Goal: Information Seeking & Learning: Learn about a topic

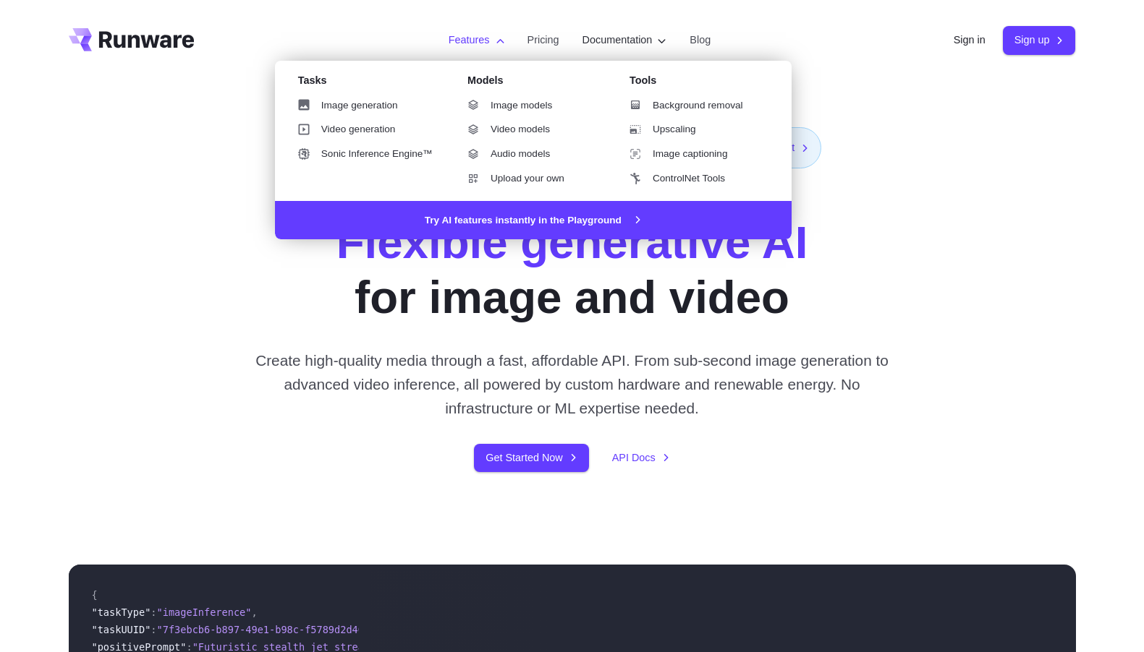
click at [485, 45] on label "Features" at bounding box center [476, 40] width 56 height 17
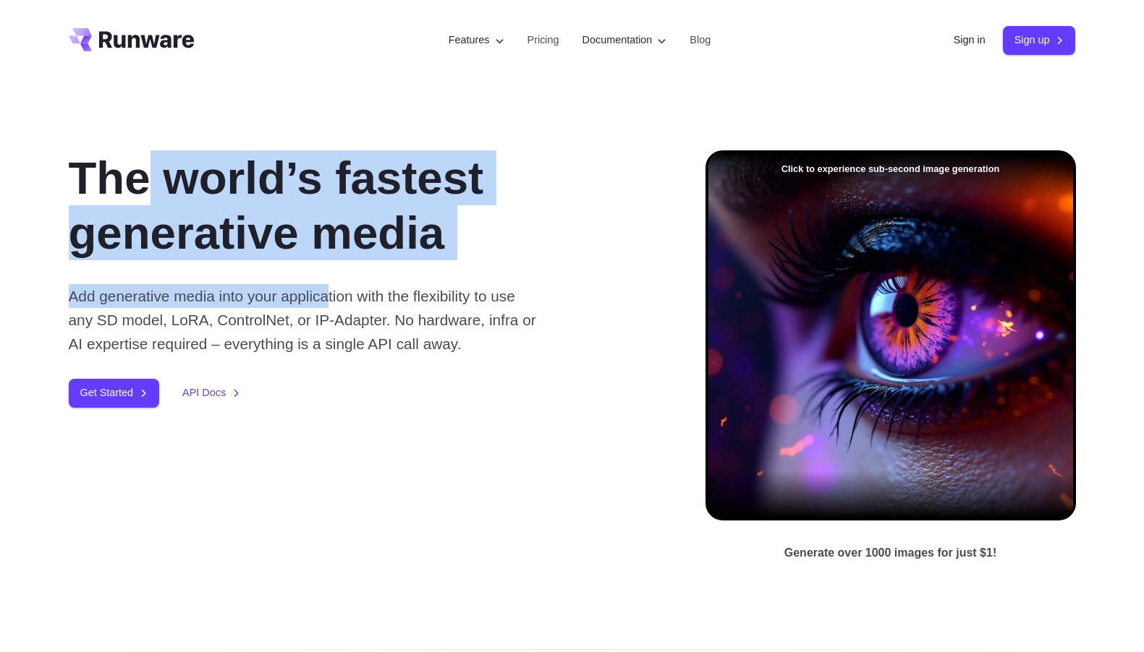
drag, startPoint x: 163, startPoint y: 151, endPoint x: 393, endPoint y: 335, distance: 294.9
click at [372, 316] on div "The world’s fastest generative media Add generative media into your application…" at bounding box center [364, 278] width 590 height 257
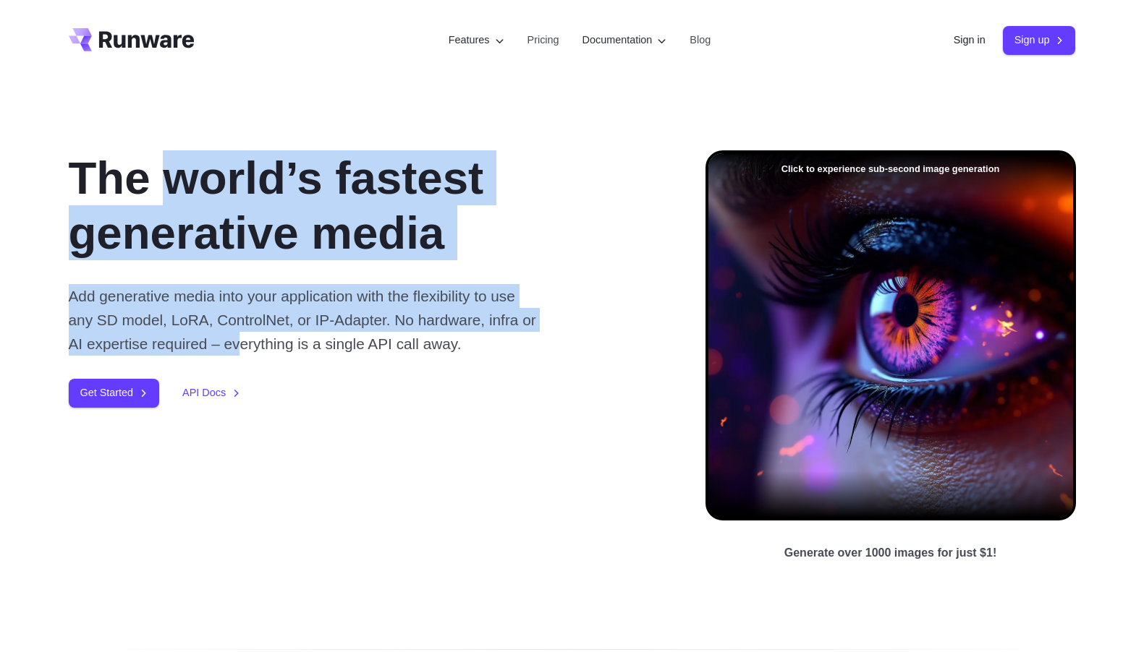
drag, startPoint x: 395, startPoint y: 341, endPoint x: 184, endPoint y: 194, distance: 257.6
click at [185, 195] on div "The world’s fastest generative media Add generative media into your application…" at bounding box center [364, 278] width 590 height 257
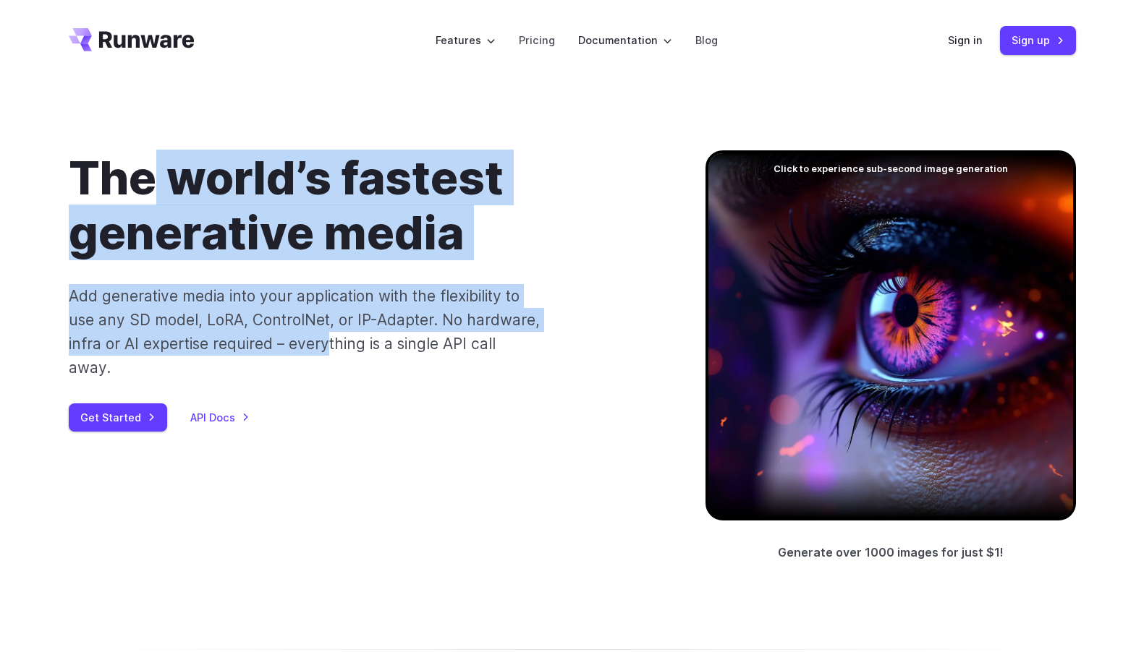
drag, startPoint x: 176, startPoint y: 201, endPoint x: 343, endPoint y: 353, distance: 225.8
click at [341, 352] on div "The world’s fastest generative media Add generative media into your application…" at bounding box center [364, 290] width 590 height 281
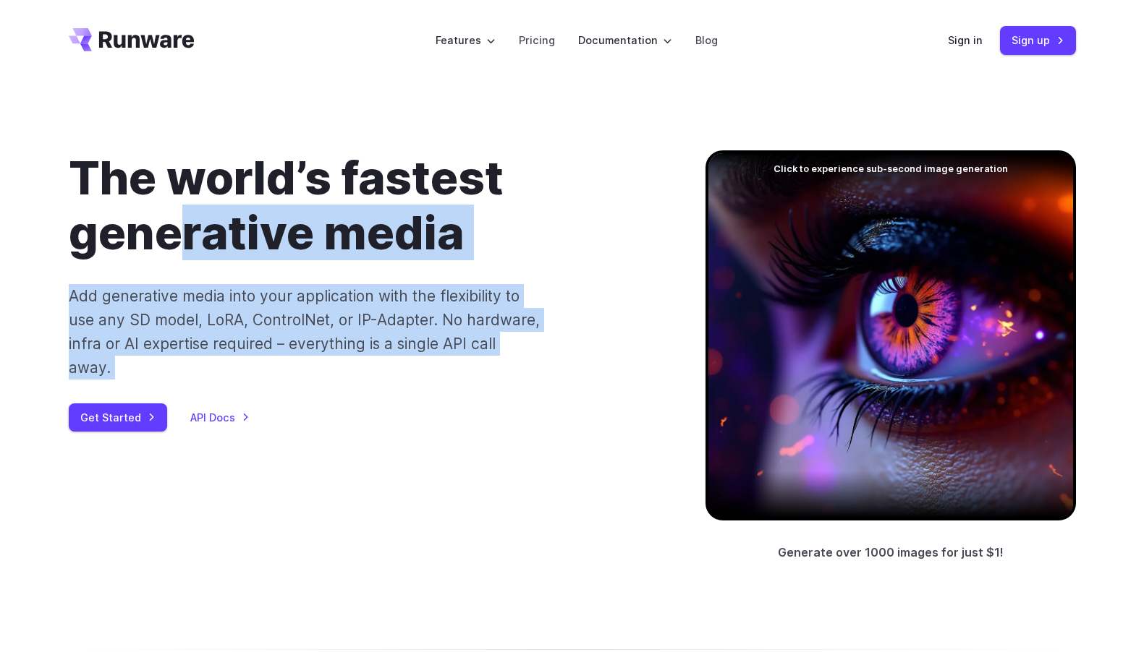
drag, startPoint x: 367, startPoint y: 380, endPoint x: 144, endPoint y: 199, distance: 287.4
click at [158, 208] on div "The world’s fastest generative media Add generative media into your application…" at bounding box center [364, 290] width 590 height 281
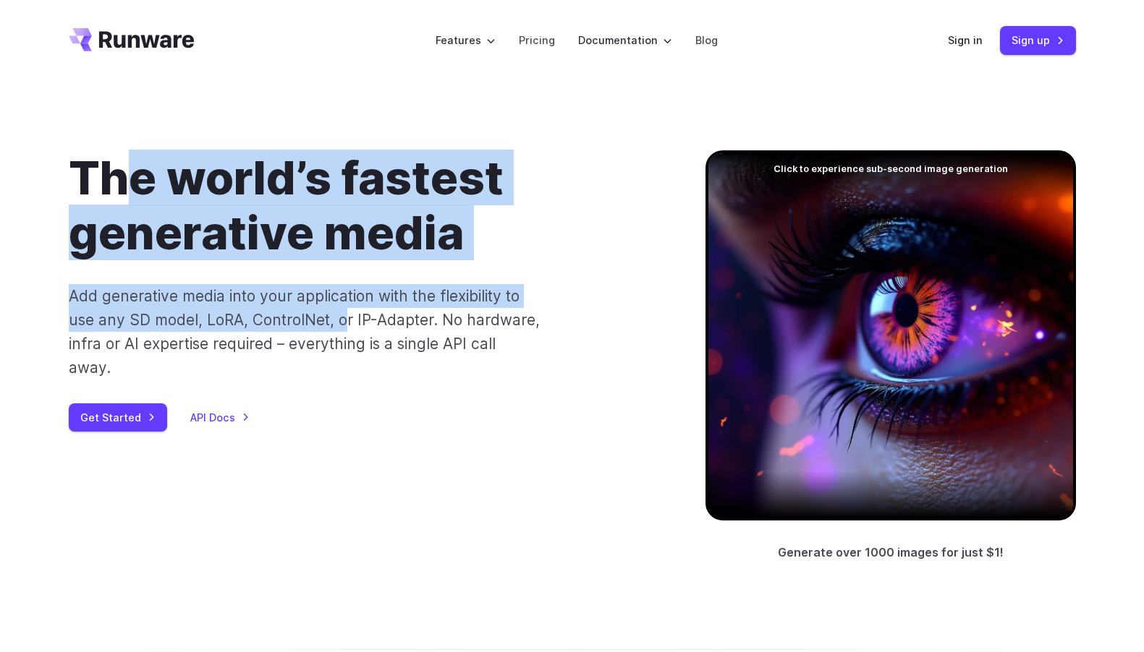
drag, startPoint x: 139, startPoint y: 194, endPoint x: 367, endPoint y: 349, distance: 275.8
click at [354, 338] on div "The world’s fastest generative media Add generative media into your application…" at bounding box center [364, 290] width 590 height 281
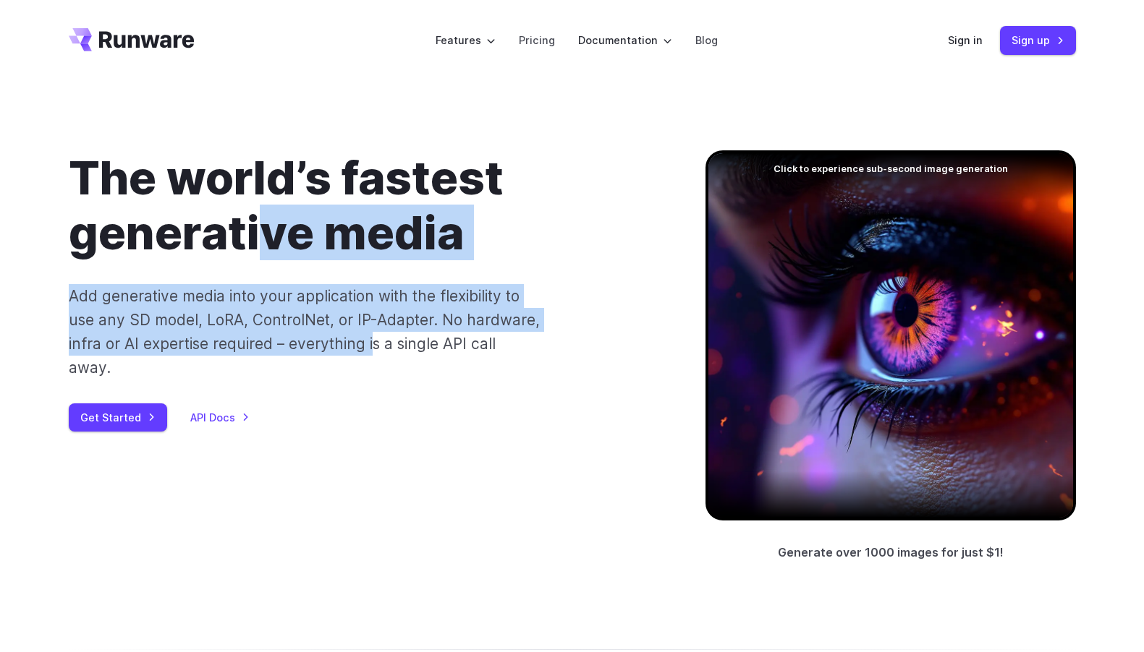
drag, startPoint x: 373, startPoint y: 354, endPoint x: 174, endPoint y: 171, distance: 270.8
click at [238, 230] on div "The world’s fastest generative media Add generative media into your application…" at bounding box center [364, 290] width 590 height 281
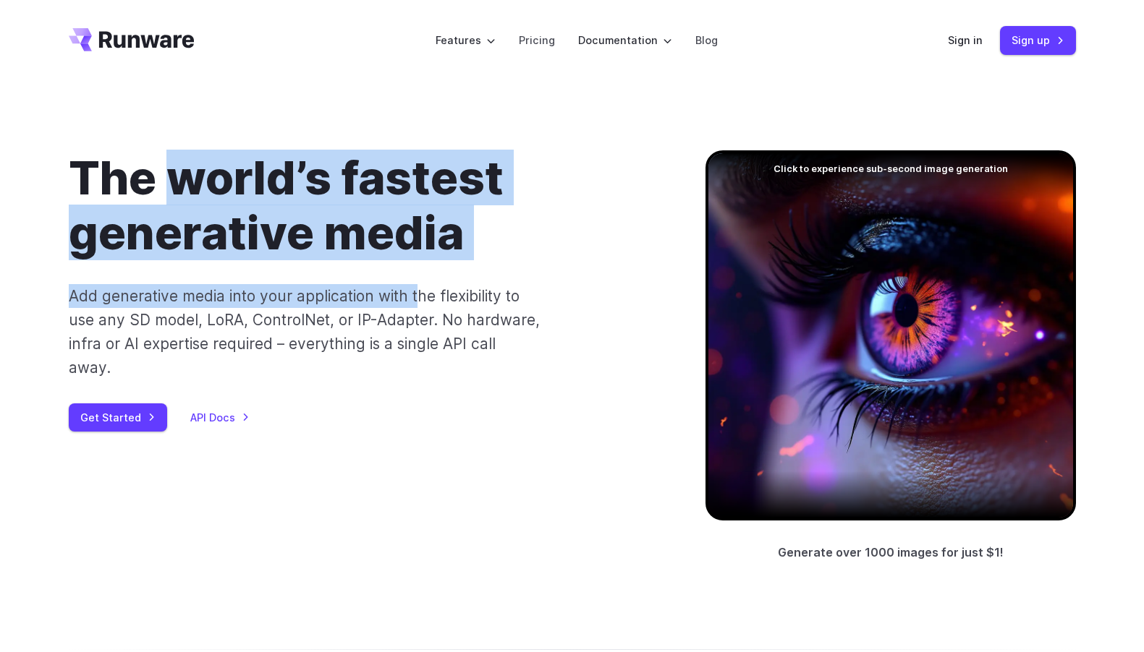
drag, startPoint x: 249, startPoint y: 209, endPoint x: 458, endPoint y: 315, distance: 234.5
click at [450, 307] on div "The world’s fastest generative media Add generative media into your application…" at bounding box center [364, 290] width 590 height 281
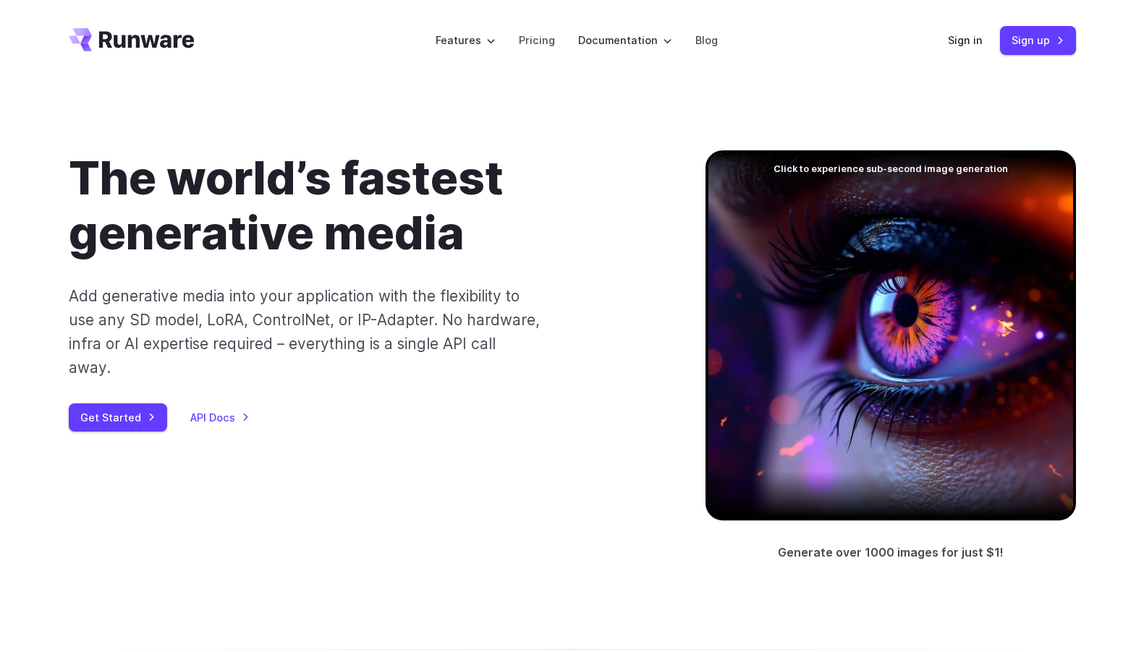
drag, startPoint x: 467, startPoint y: 323, endPoint x: 477, endPoint y: 316, distance: 13.0
click at [467, 323] on p "Add generative media into your application with the flexibility to use any SD m…" at bounding box center [305, 332] width 472 height 96
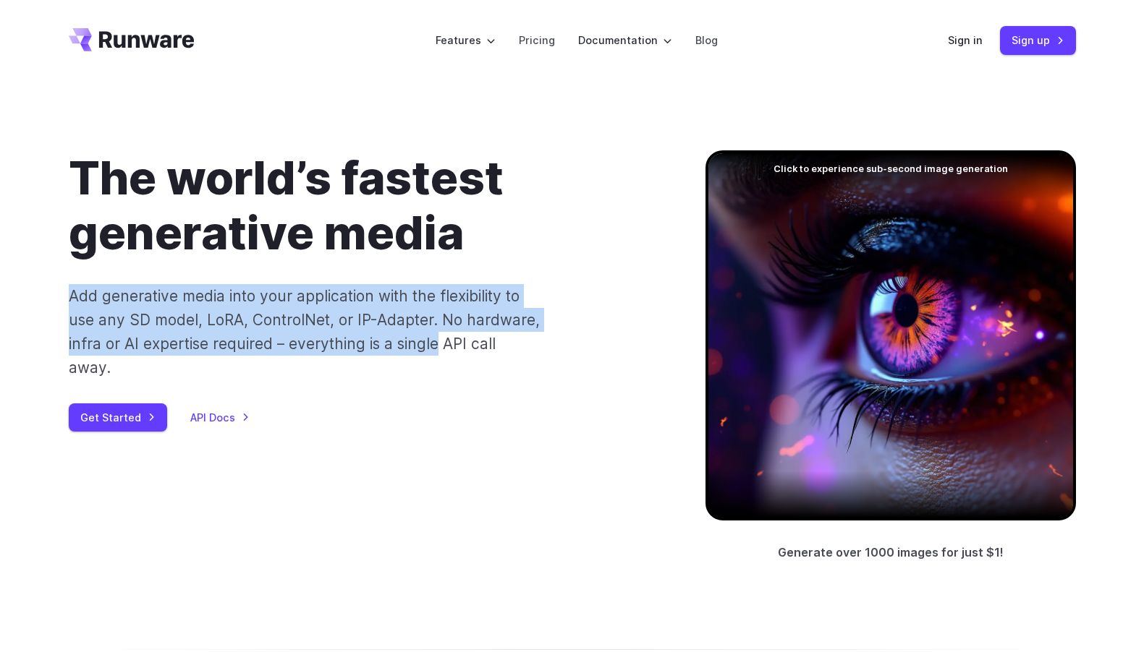
drag, startPoint x: 110, startPoint y: 294, endPoint x: 488, endPoint y: 362, distance: 383.5
click at [450, 358] on div "The world’s fastest generative media Add generative media into your application…" at bounding box center [572, 356] width 1042 height 412
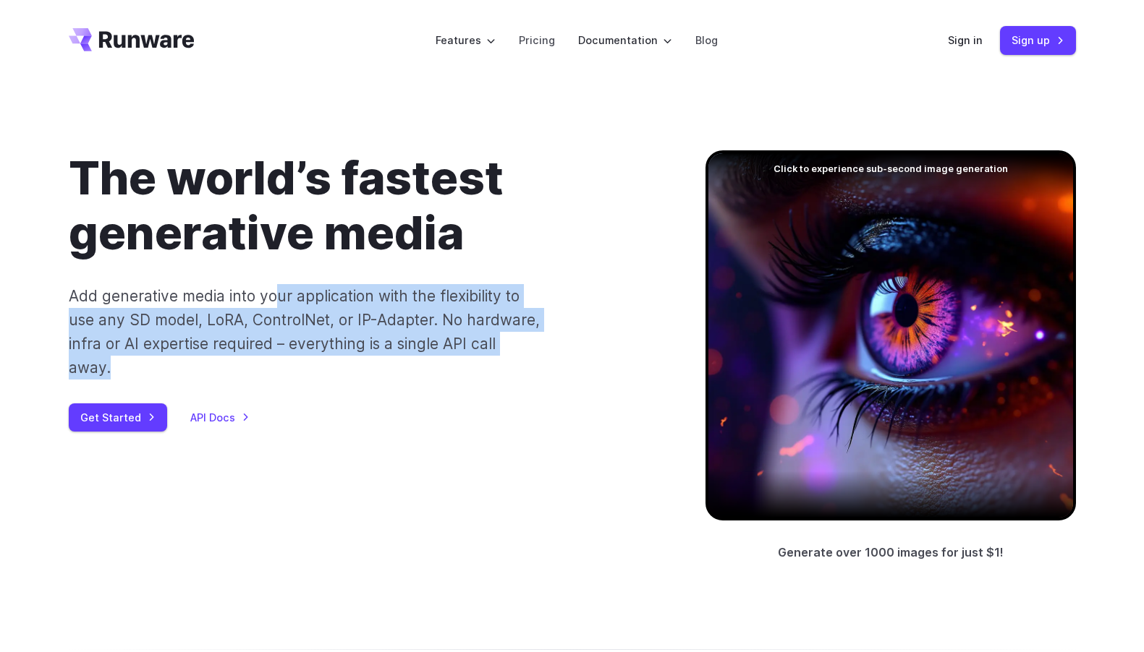
drag, startPoint x: 446, startPoint y: 345, endPoint x: 239, endPoint y: 291, distance: 213.9
click at [249, 293] on div "The world’s fastest generative media Add generative media into your application…" at bounding box center [364, 290] width 590 height 281
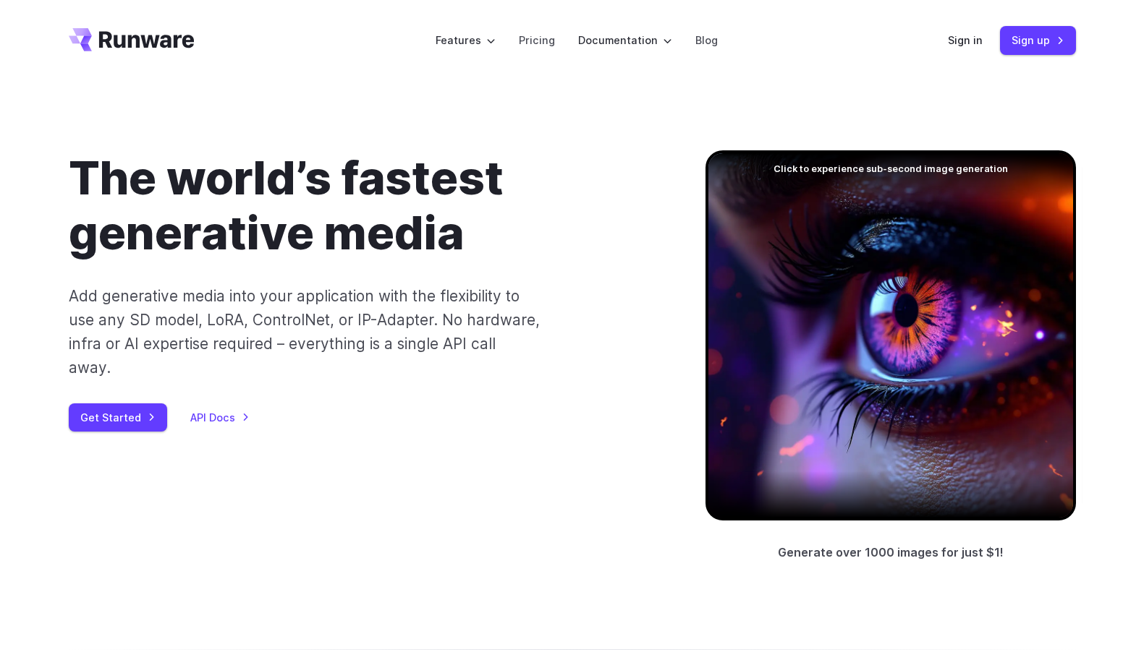
click at [182, 281] on div "The world’s fastest generative media Add generative media into your application…" at bounding box center [364, 290] width 590 height 281
click at [230, 409] on link "API Docs" at bounding box center [219, 417] width 59 height 17
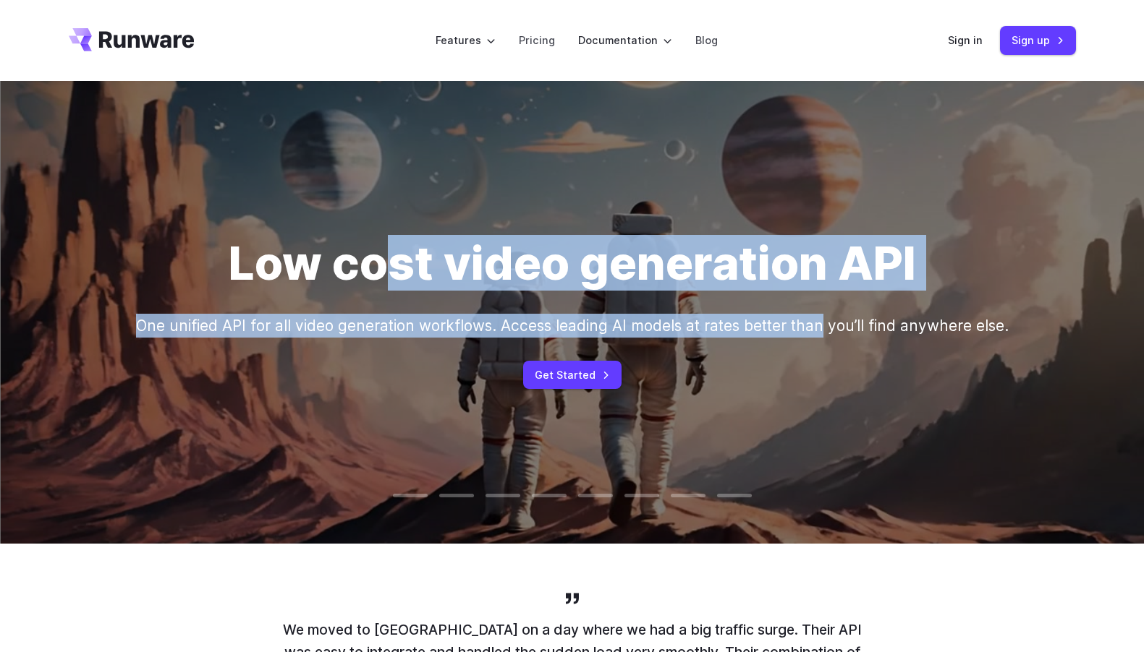
drag, startPoint x: 383, startPoint y: 246, endPoint x: 847, endPoint y: 330, distance: 471.9
click at [840, 328] on div "Low cost video generation API One unified API for all video generation workflow…" at bounding box center [572, 313] width 872 height 154
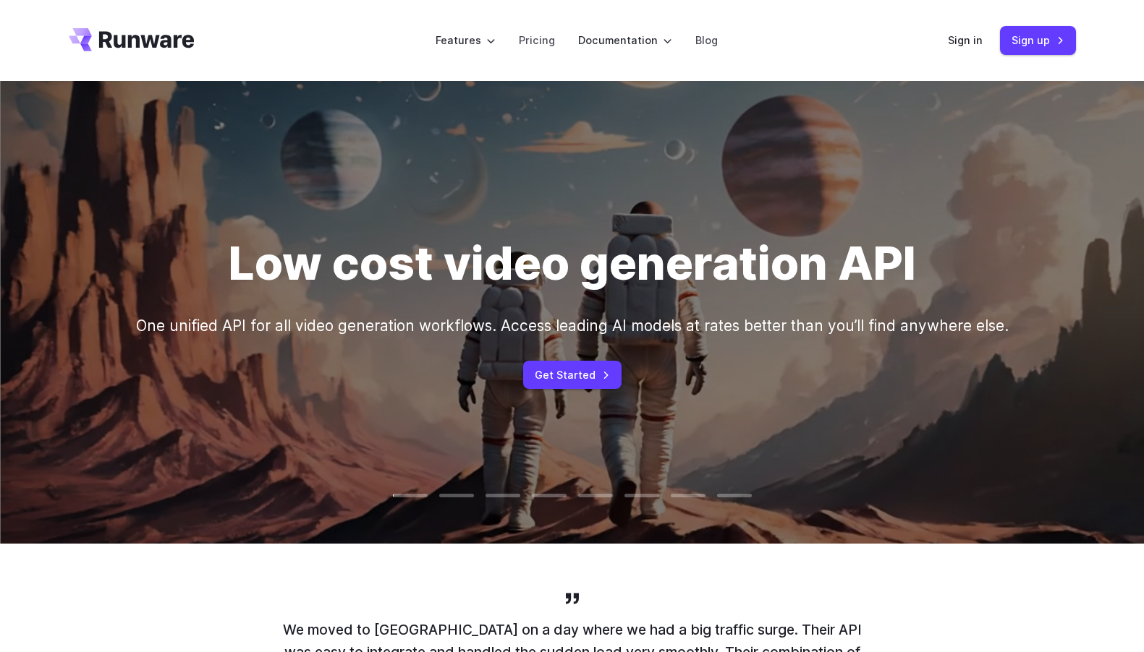
drag, startPoint x: 868, startPoint y: 325, endPoint x: 651, endPoint y: 204, distance: 248.3
click at [665, 208] on div "Low cost video generation API One unified API for all video generation workflow…" at bounding box center [572, 312] width 1144 height 463
click at [651, 204] on video at bounding box center [572, 313] width 1144 height 572
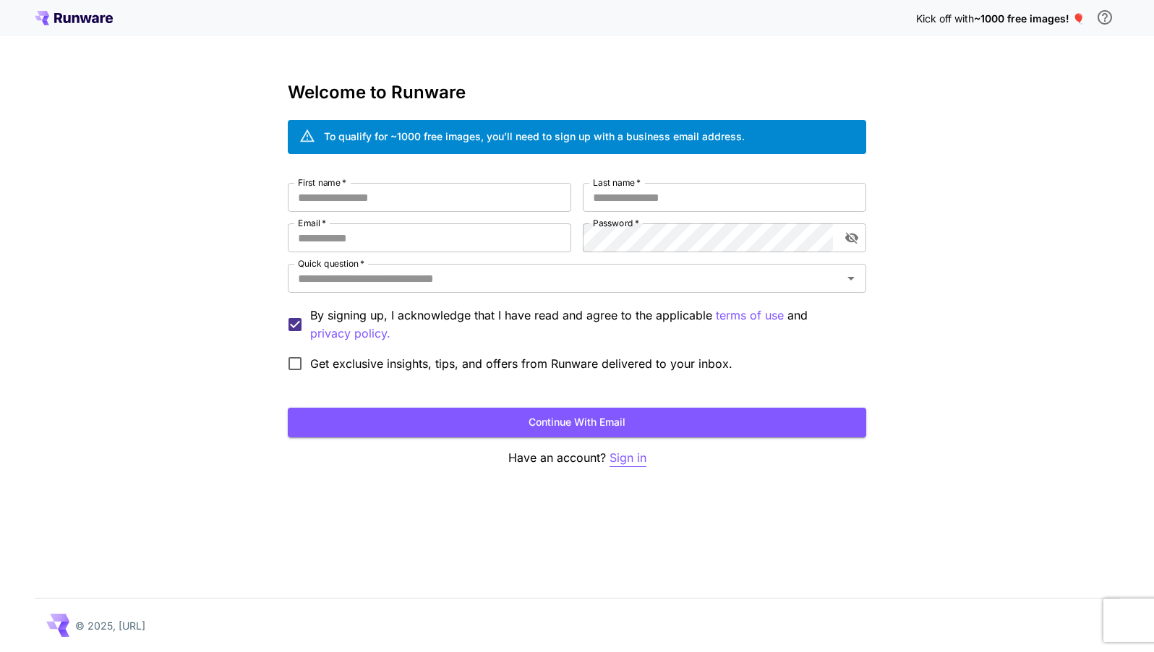
click at [634, 454] on p "Sign in" at bounding box center [628, 458] width 37 height 18
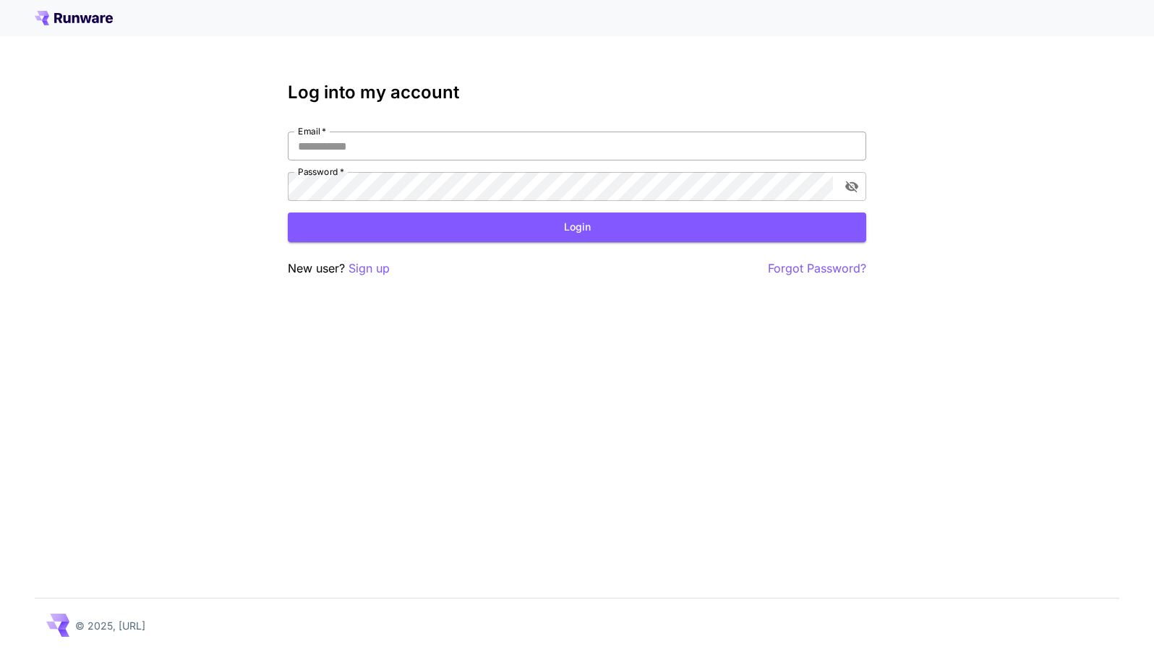
click at [678, 151] on input "Email   *" at bounding box center [577, 146] width 579 height 29
type input "**********"
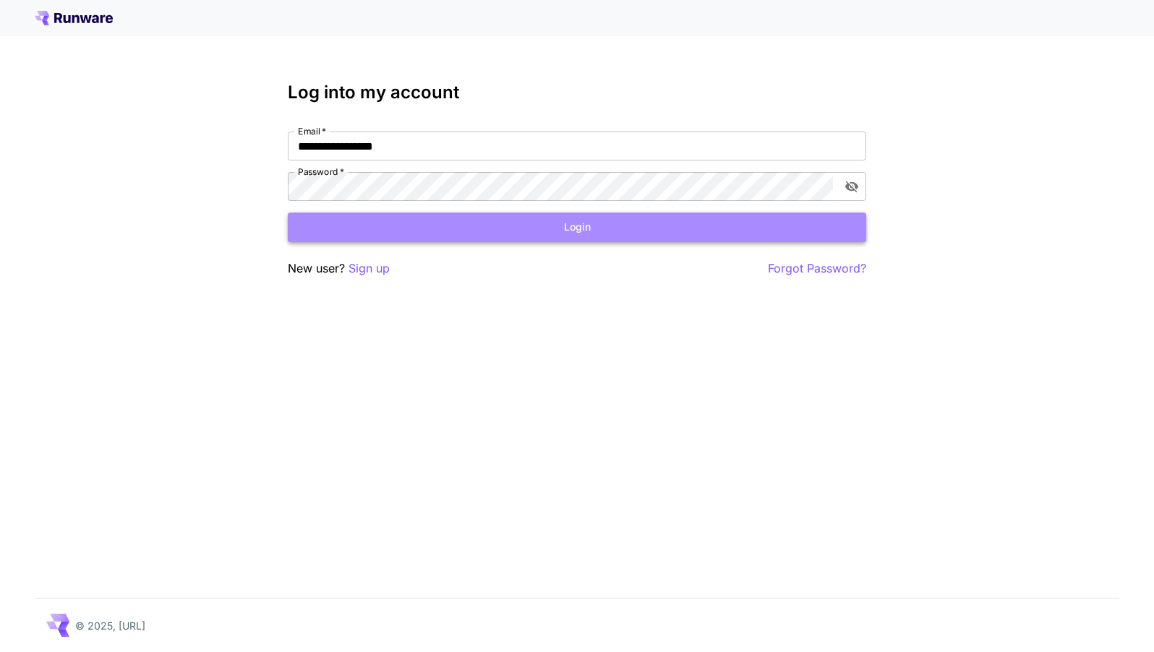
click at [573, 232] on button "Login" at bounding box center [577, 228] width 579 height 30
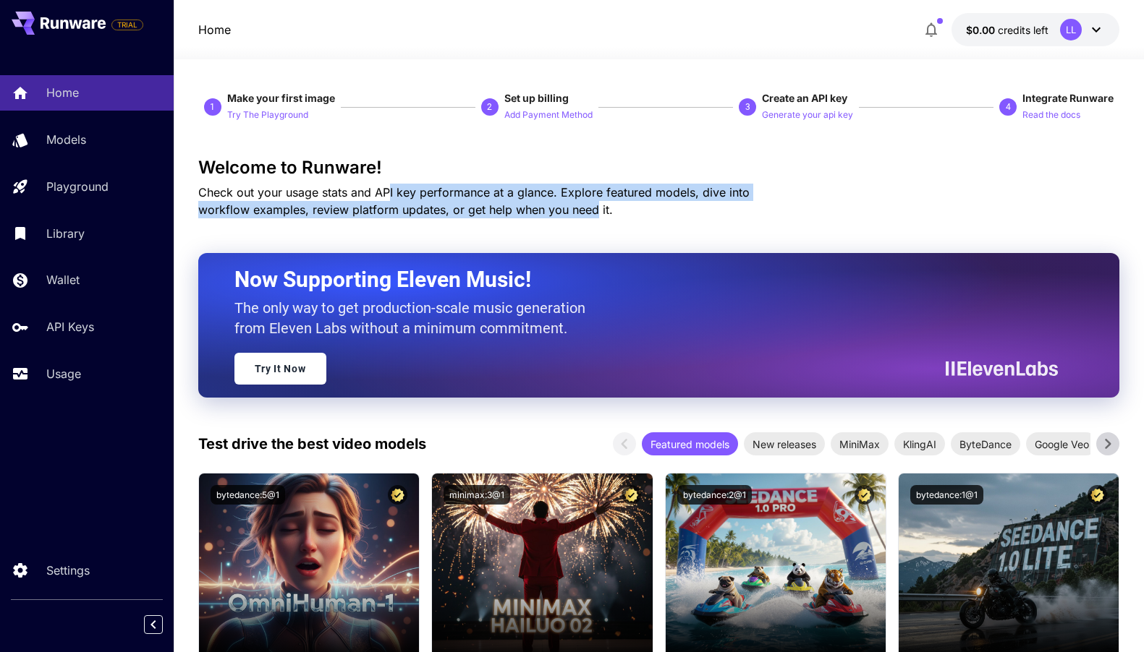
drag, startPoint x: 391, startPoint y: 196, endPoint x: 554, endPoint y: 221, distance: 164.6
click at [539, 215] on span "Check out your usage stats and API key performance at a glance. Explore feature…" at bounding box center [473, 201] width 551 height 32
drag, startPoint x: 499, startPoint y: 203, endPoint x: 358, endPoint y: 195, distance: 141.3
click at [376, 195] on span "Check out your usage stats and API key performance at a glance. Explore feature…" at bounding box center [473, 201] width 551 height 32
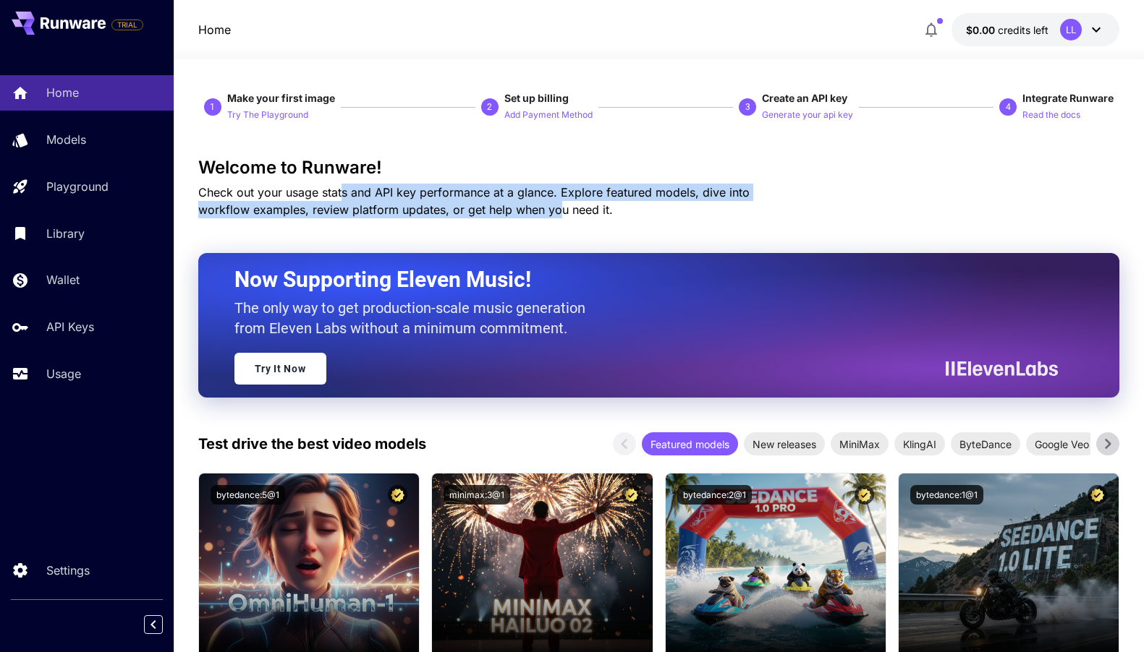
drag, startPoint x: 354, startPoint y: 196, endPoint x: 552, endPoint y: 220, distance: 199.6
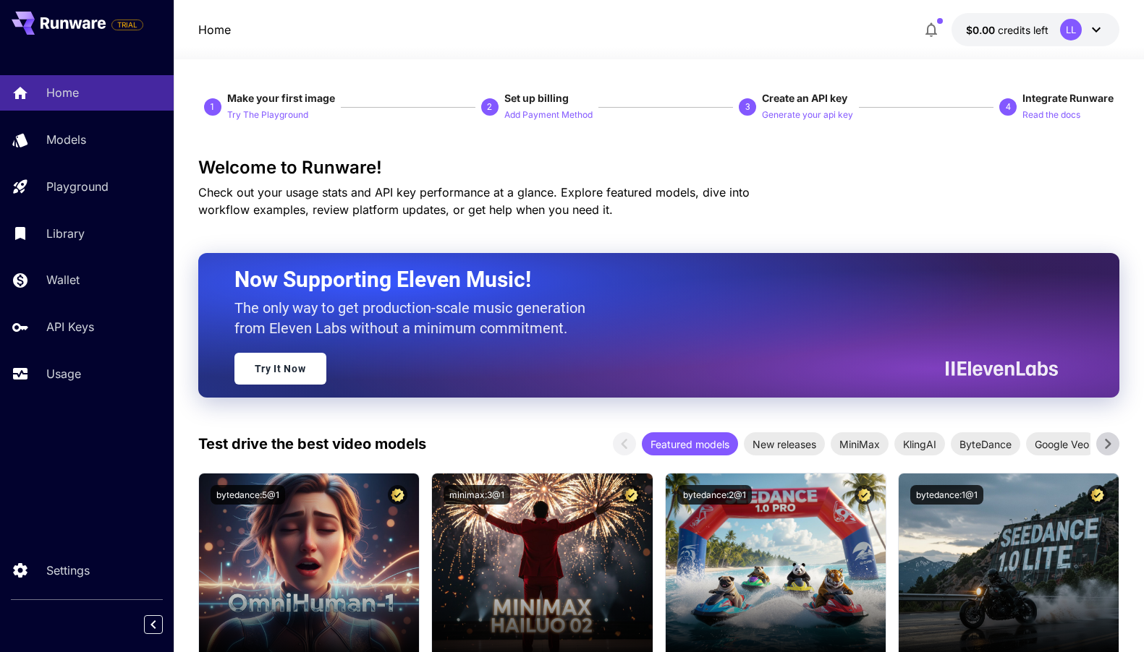
scroll to position [133, 0]
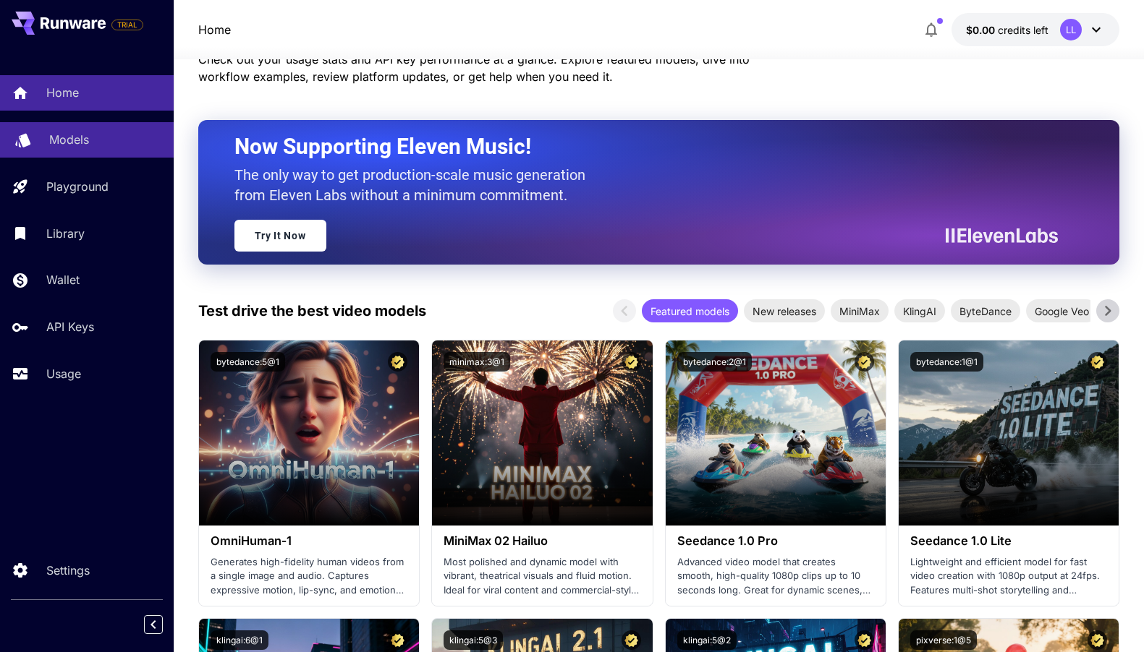
click at [106, 142] on div "Models" at bounding box center [105, 139] width 113 height 17
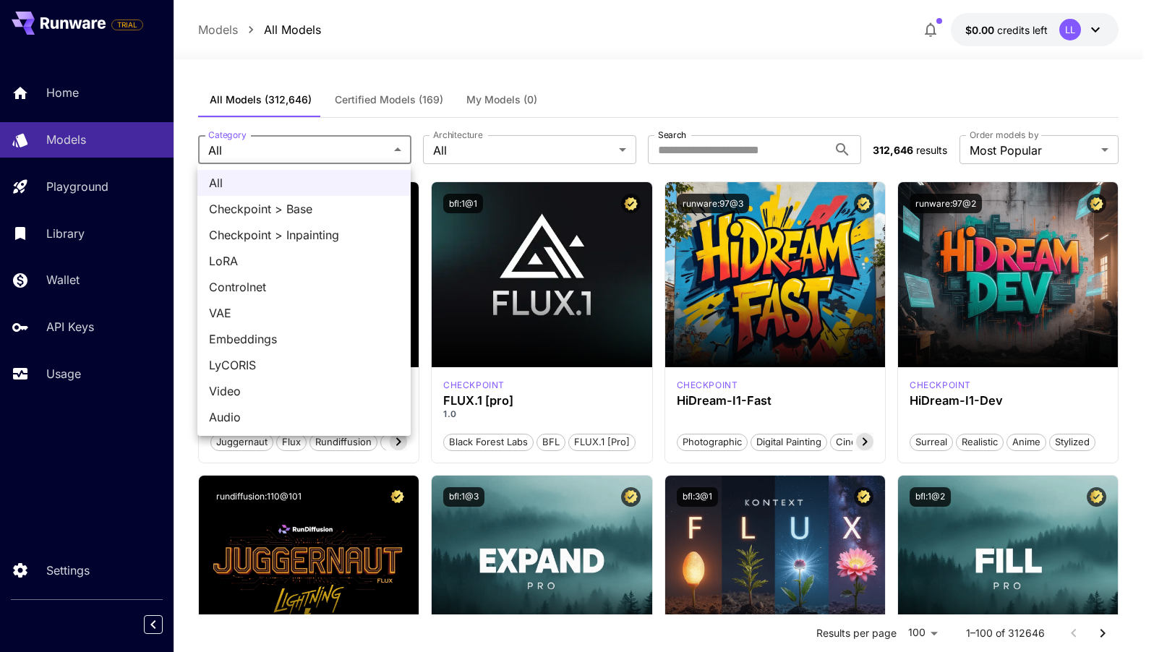
click at [451, 143] on div at bounding box center [577, 326] width 1154 height 652
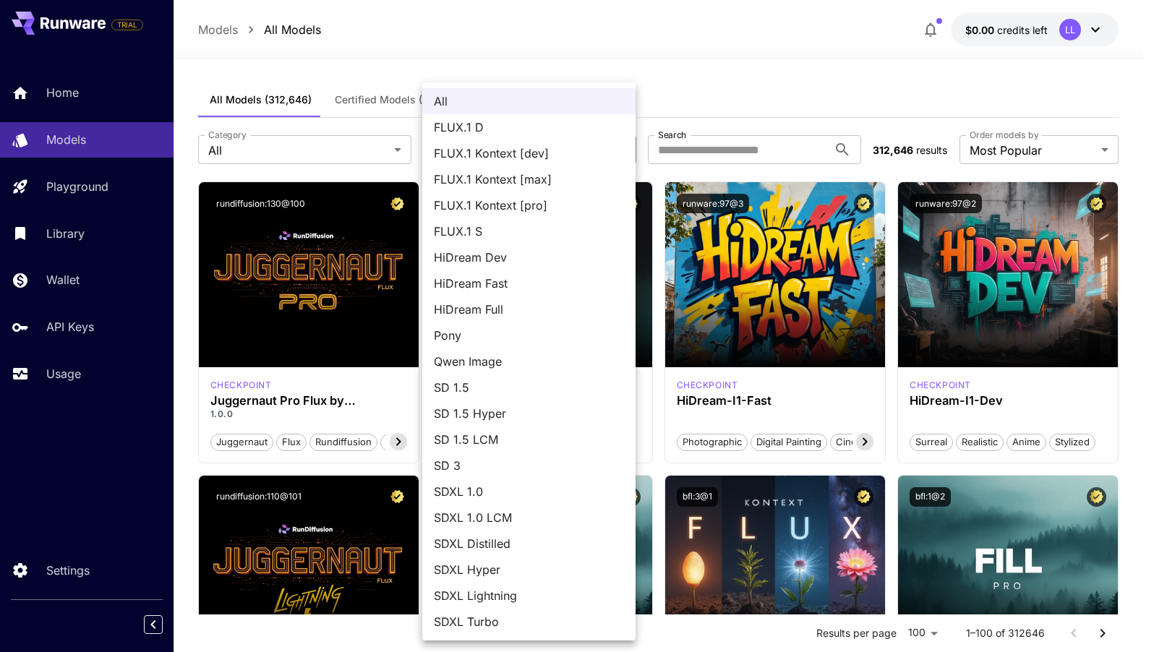
click at [556, 50] on div at bounding box center [577, 326] width 1154 height 652
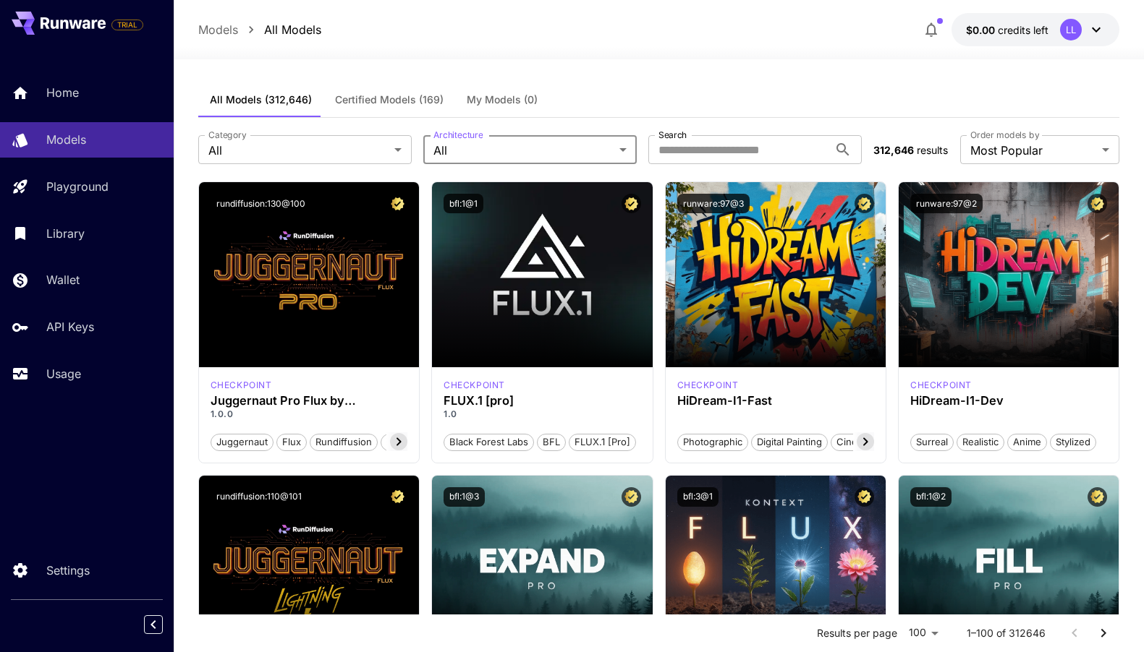
click at [362, 103] on span "Certified Models (169)" at bounding box center [389, 99] width 108 height 13
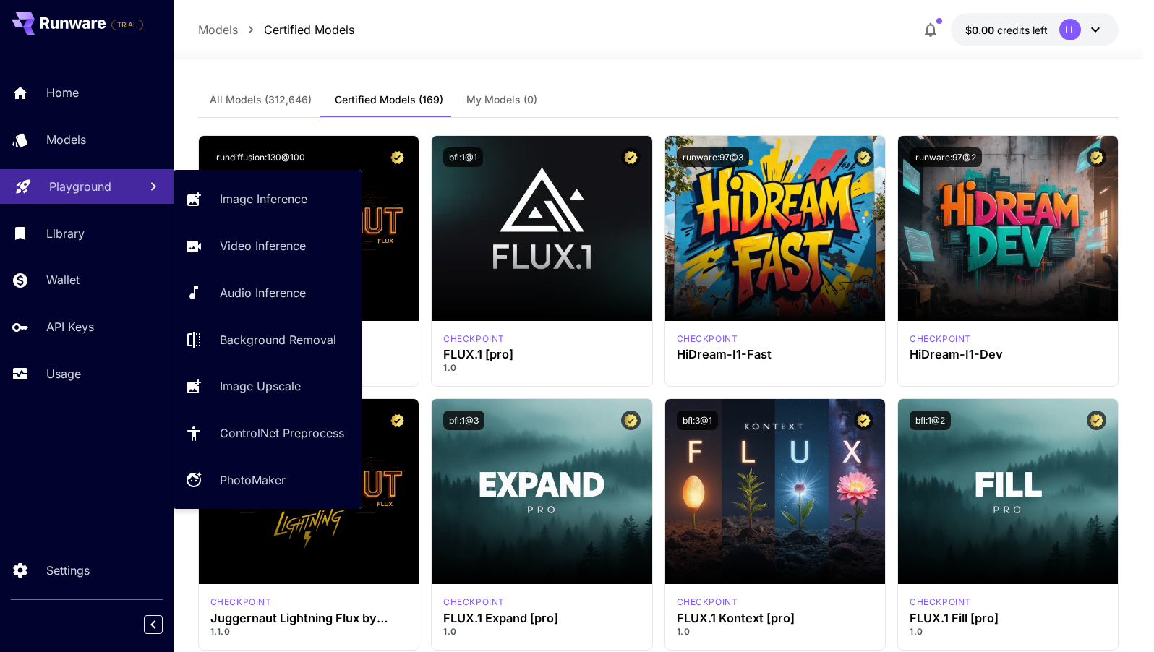
click at [85, 189] on p "Playground" at bounding box center [80, 186] width 62 height 17
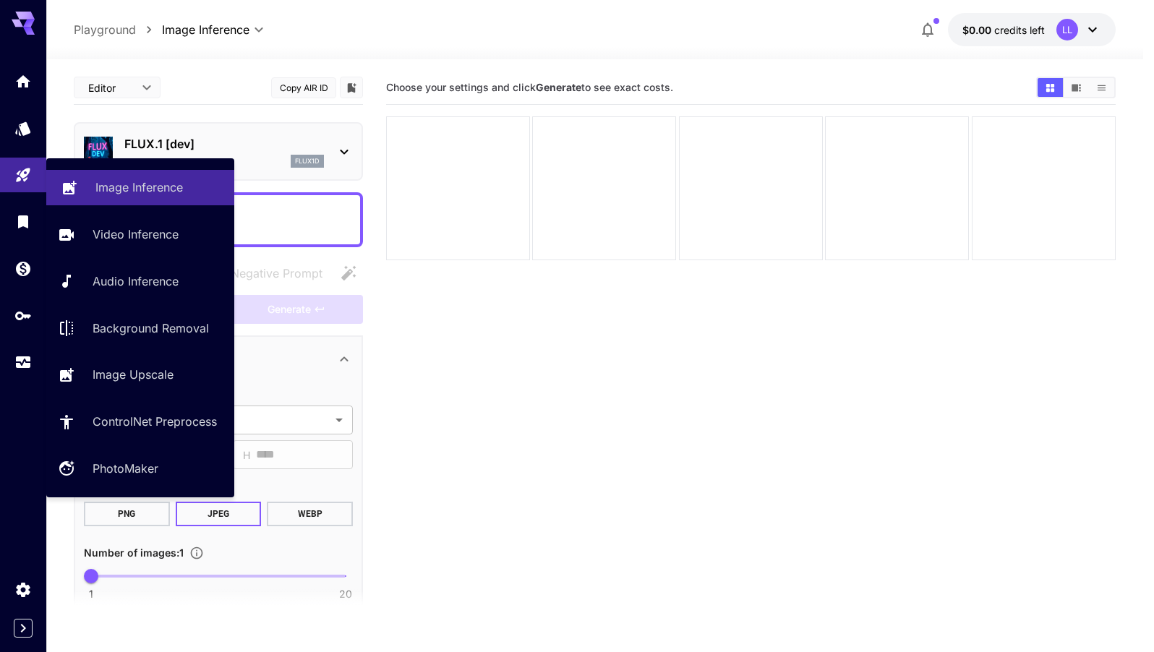
click at [187, 195] on div "Image Inference" at bounding box center [158, 187] width 127 height 17
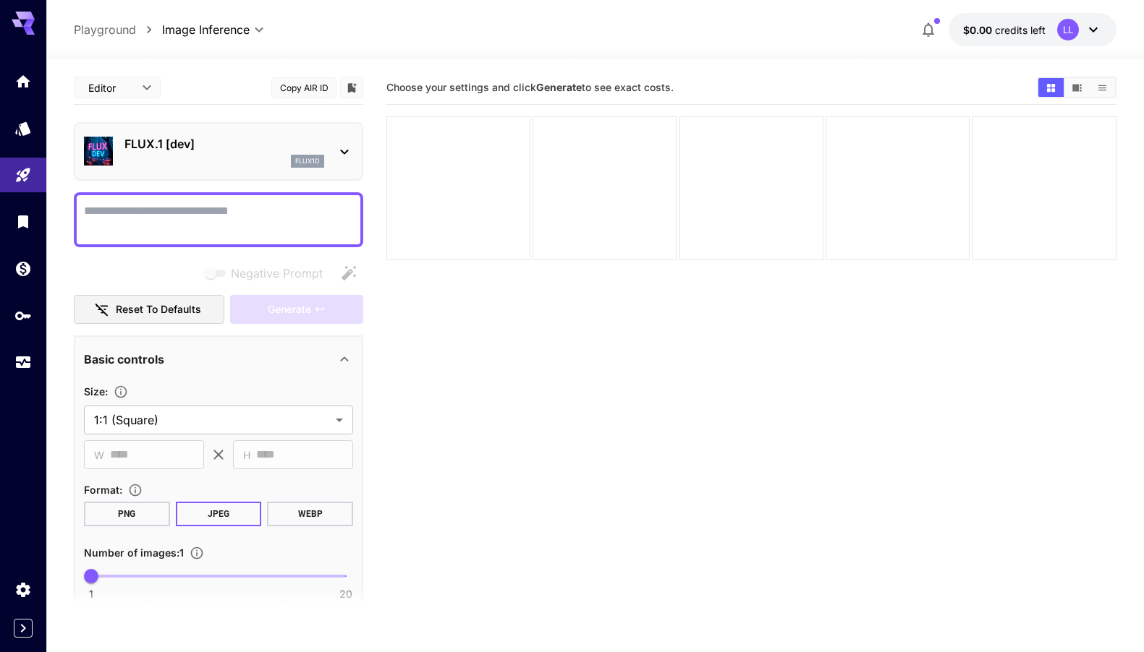
click at [235, 223] on textarea "Negative Prompt" at bounding box center [218, 220] width 269 height 35
click at [348, 153] on icon at bounding box center [344, 151] width 17 height 17
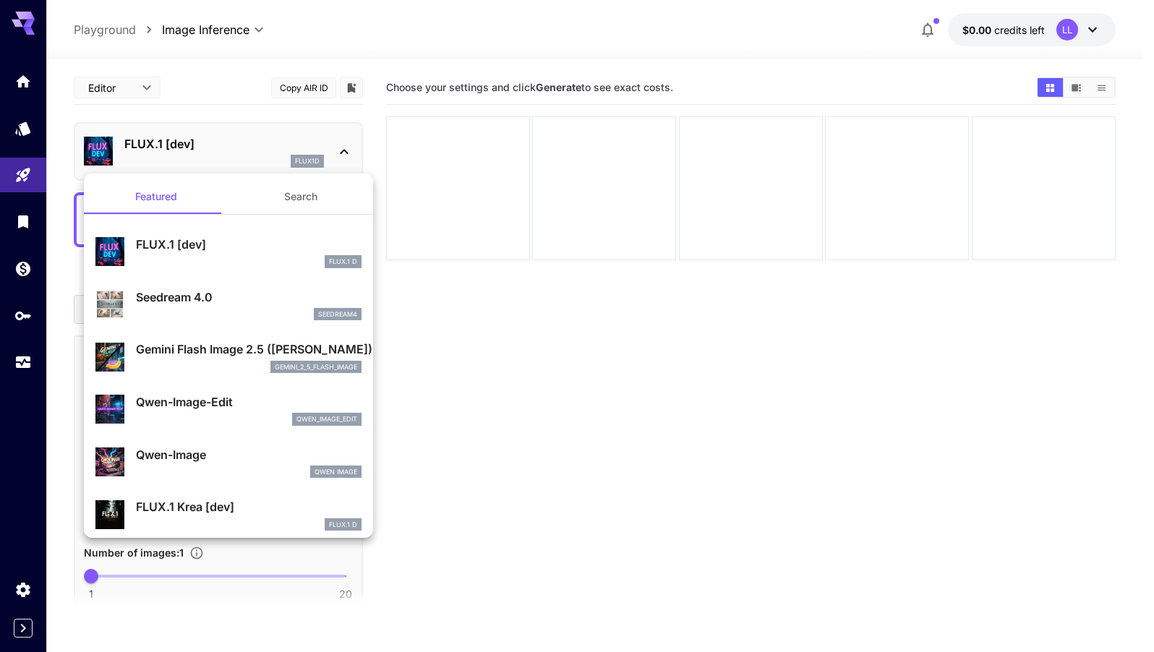
click at [325, 199] on button "Search" at bounding box center [301, 196] width 145 height 35
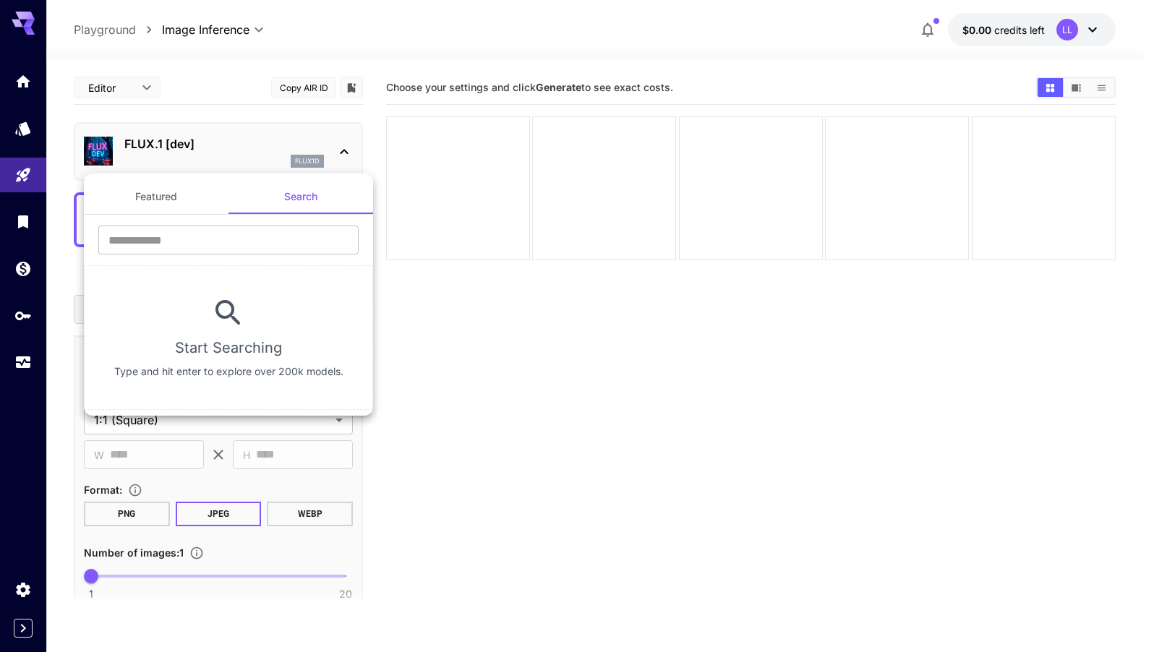
click at [187, 201] on button "Featured" at bounding box center [156, 196] width 145 height 35
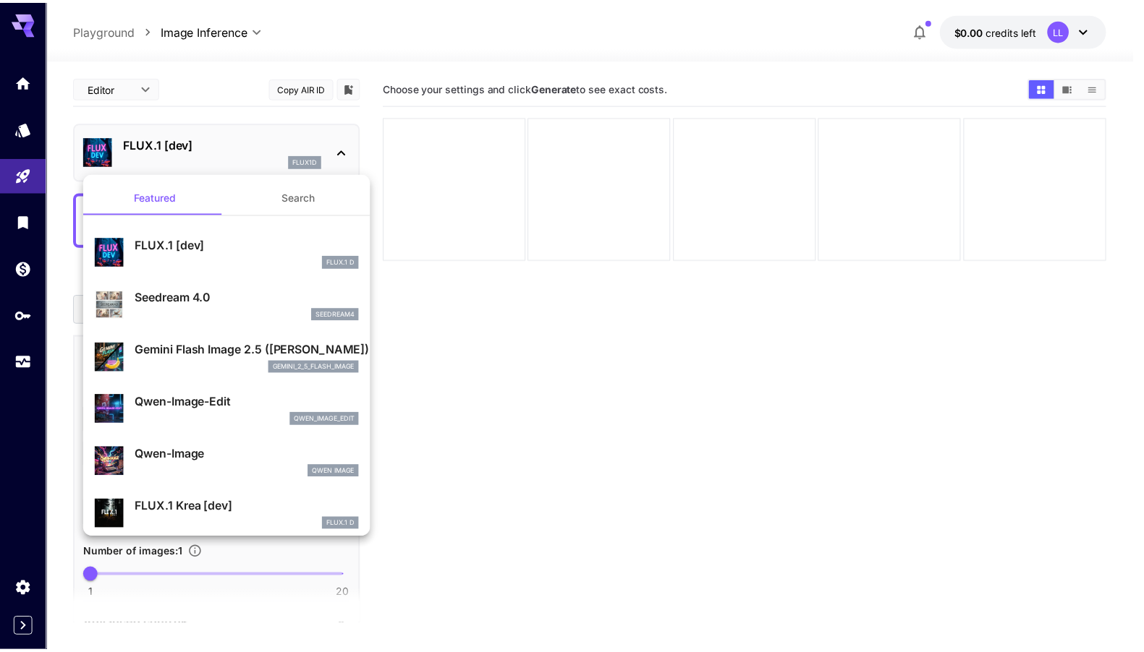
scroll to position [988, 0]
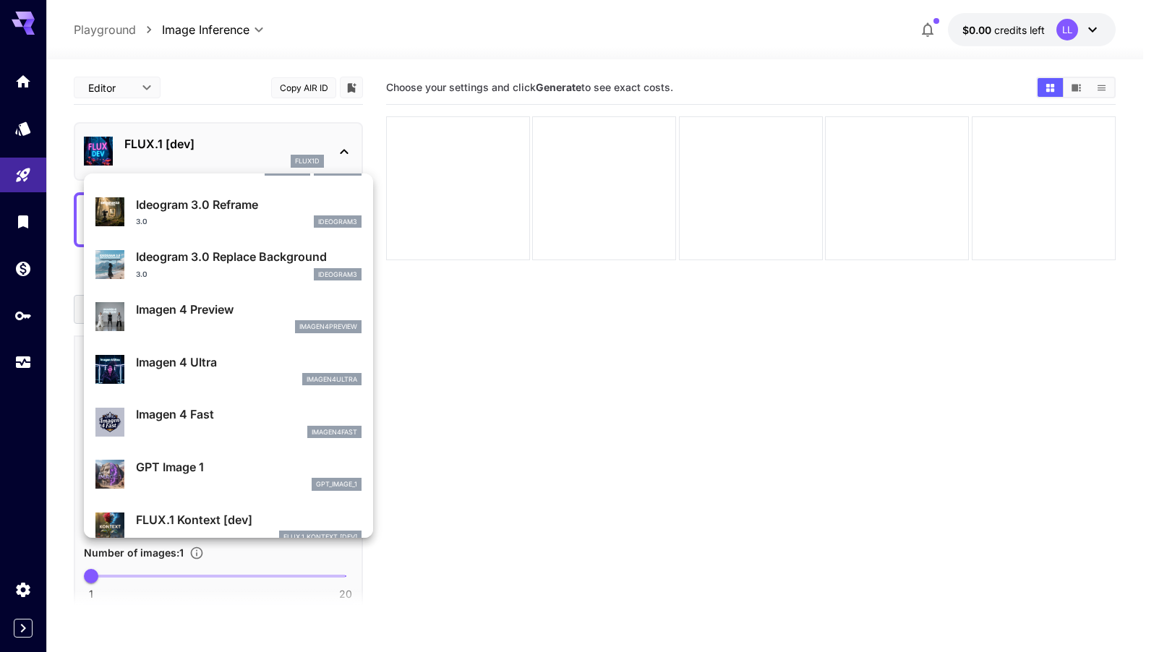
click at [427, 322] on div at bounding box center [577, 326] width 1154 height 652
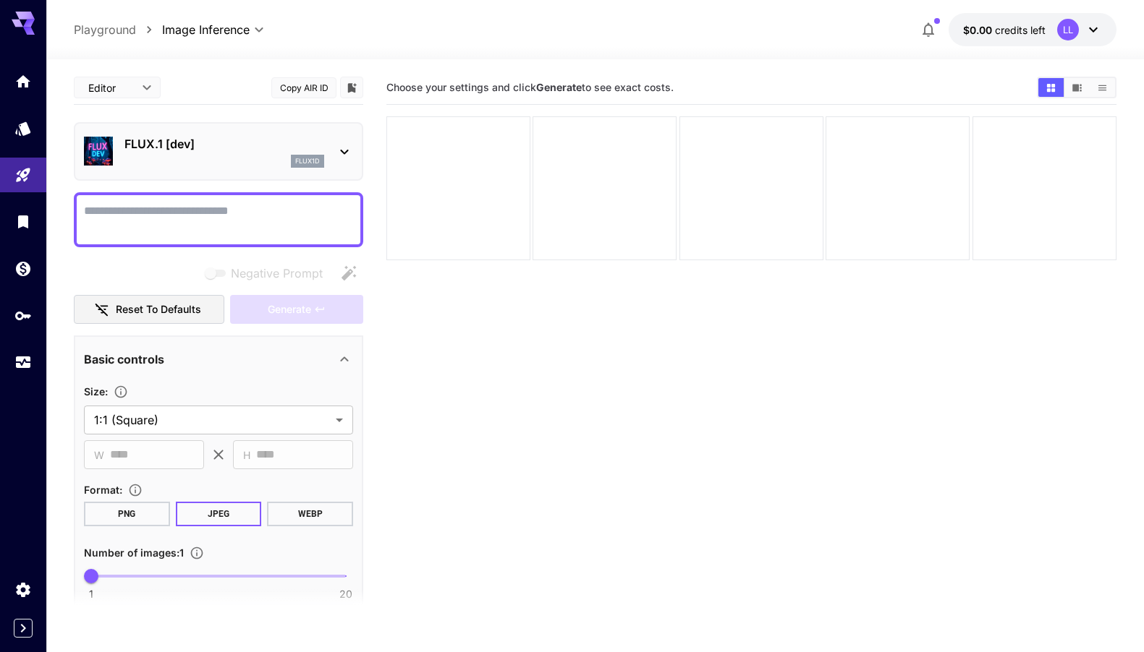
scroll to position [328, 0]
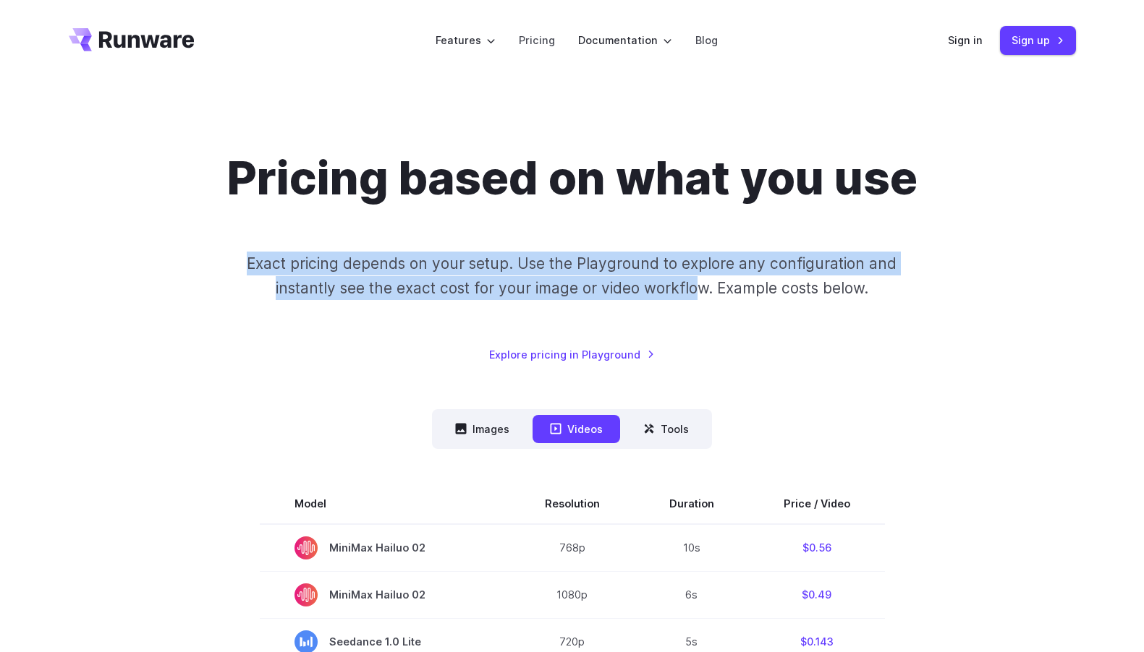
drag, startPoint x: 385, startPoint y: 230, endPoint x: 755, endPoint y: 297, distance: 376.3
click at [704, 289] on div "Pricing based on what you use Exact pricing depends on your setup. Use the Play…" at bounding box center [572, 256] width 1007 height 213
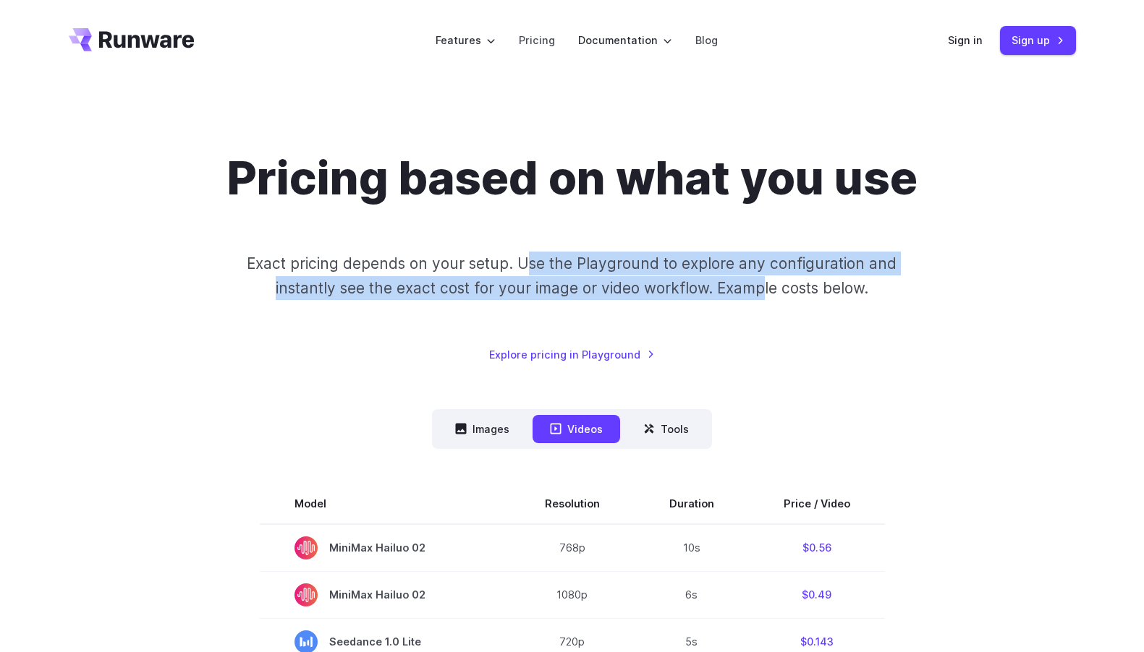
drag, startPoint x: 765, startPoint y: 297, endPoint x: 459, endPoint y: 264, distance: 307.8
click at [519, 265] on p "Exact pricing depends on your setup. Use the Playground to explore any configur…" at bounding box center [571, 276] width 704 height 48
drag, startPoint x: 459, startPoint y: 264, endPoint x: 790, endPoint y: 324, distance: 336.0
click at [767, 316] on div "Pricing based on what you use Exact pricing depends on your setup. Use the Play…" at bounding box center [572, 256] width 1007 height 213
drag, startPoint x: 790, startPoint y: 324, endPoint x: 741, endPoint y: 327, distance: 48.5
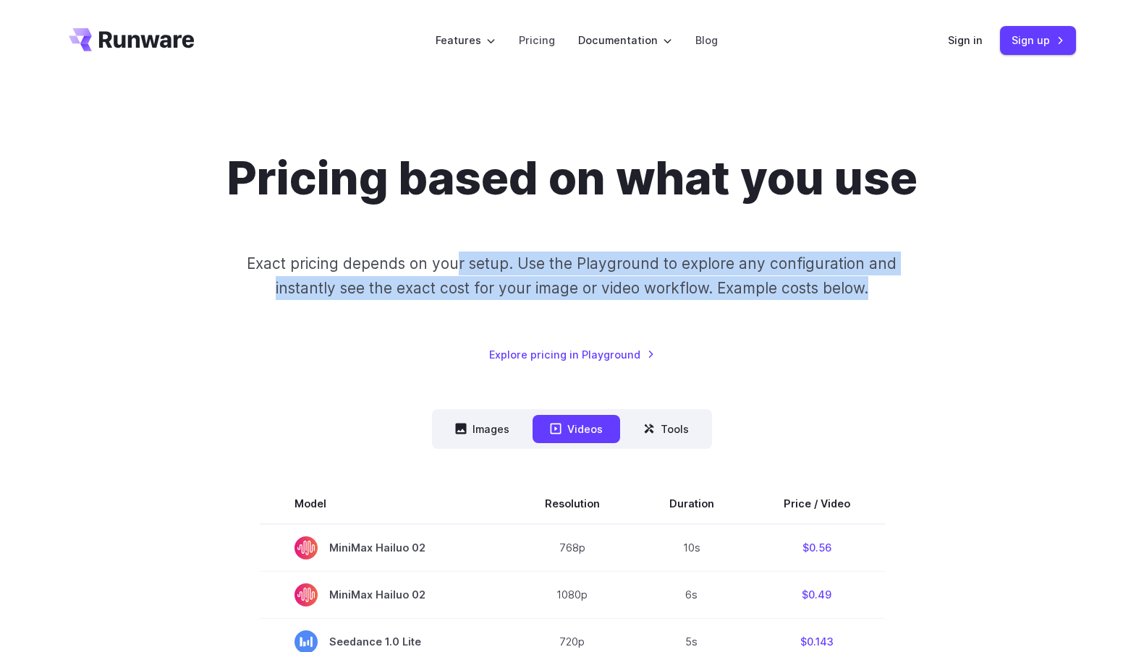
click at [790, 324] on div "Pricing based on what you use Exact pricing depends on your setup. Use the Play…" at bounding box center [572, 256] width 1007 height 213
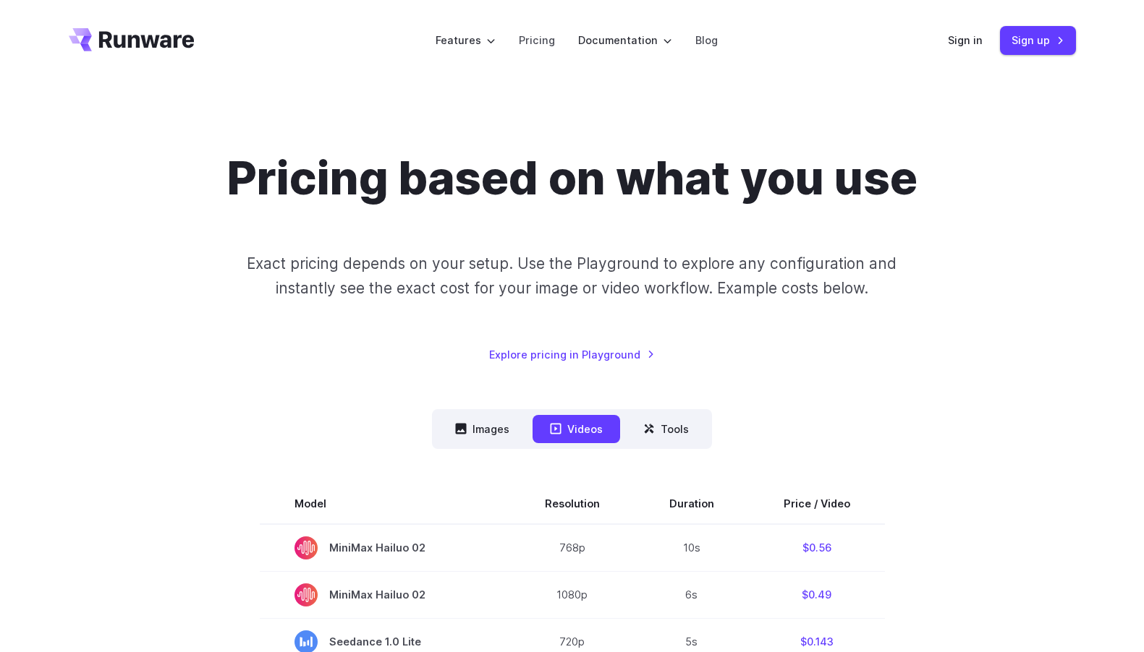
scroll to position [133, 0]
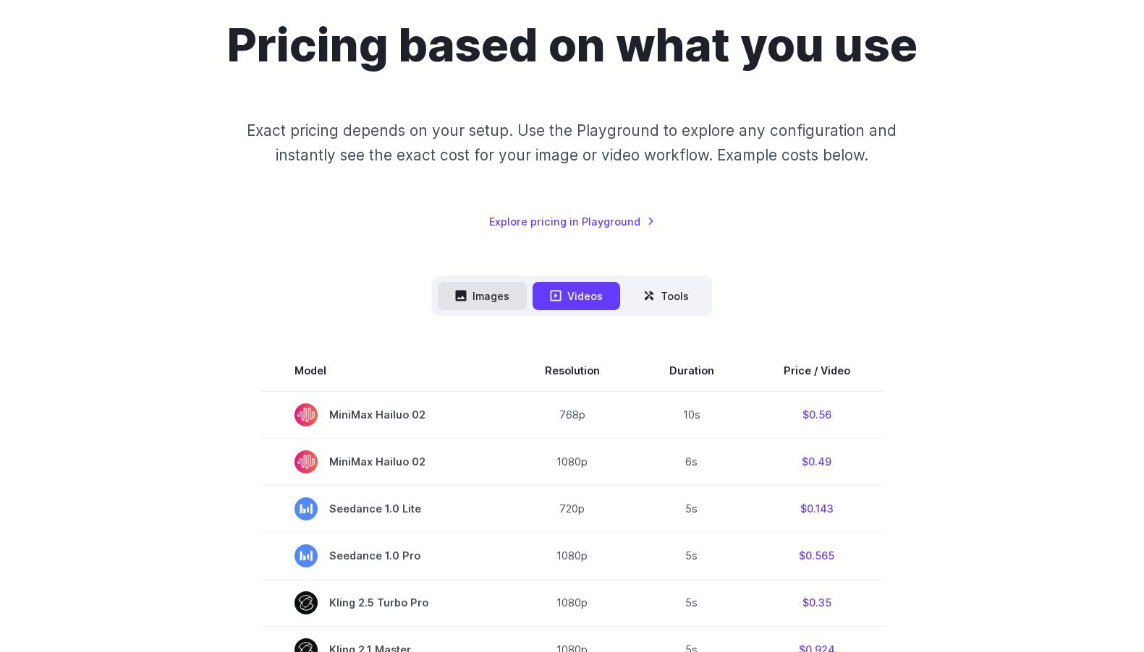
click at [473, 304] on button "Images" at bounding box center [482, 296] width 89 height 28
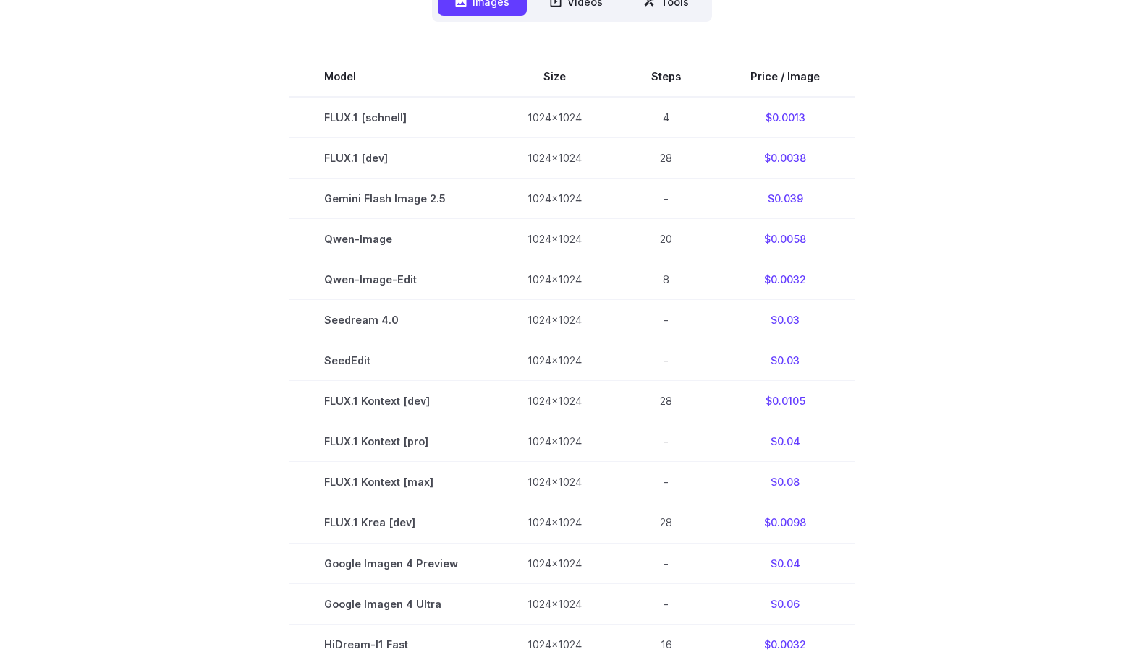
scroll to position [435, 0]
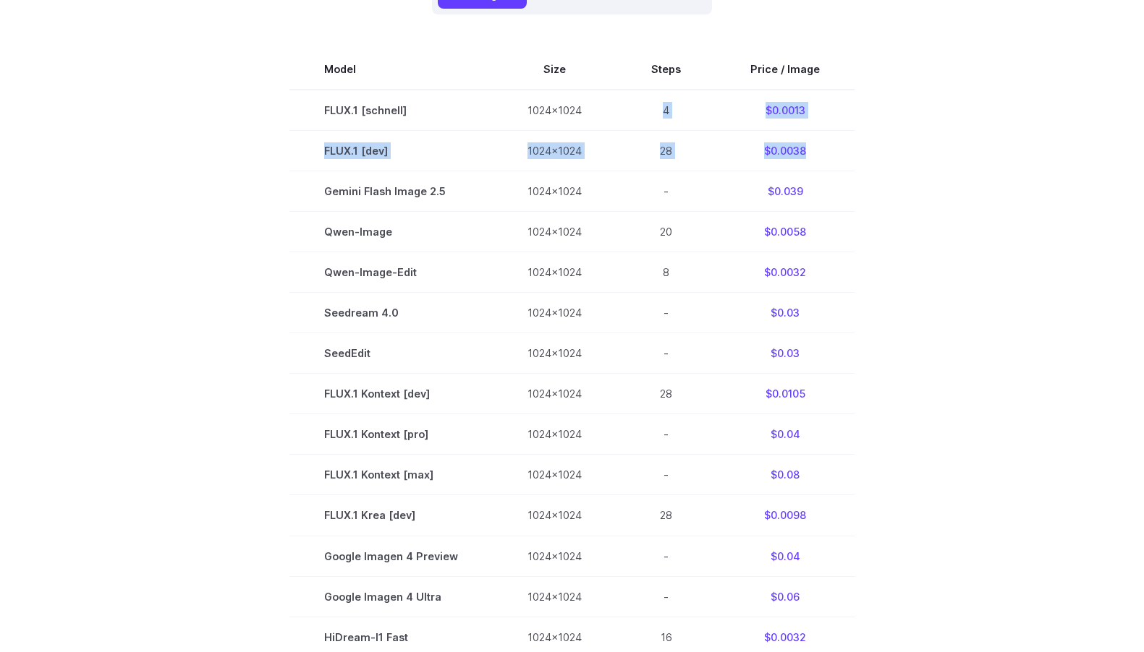
drag, startPoint x: 635, startPoint y: 111, endPoint x: 859, endPoint y: 150, distance: 227.5
click at [857, 149] on section "Model Size Steps Price / Image FLUX.1 [schnell] 1024x1024 4 $0.0013 FLUX.1 [dev…" at bounding box center [572, 474] width 1007 height 851
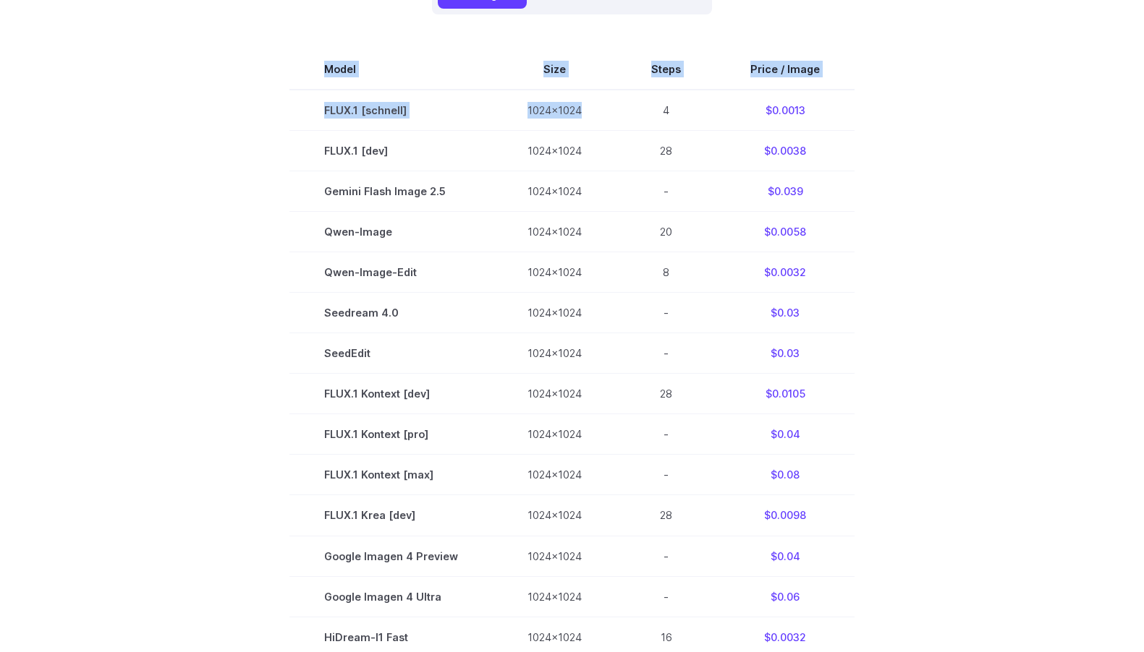
click at [916, 174] on section "Model Size Steps Price / Image FLUX.1 [schnell] 1024x1024 4 $0.0013 FLUX.1 [dev…" at bounding box center [572, 474] width 1007 height 851
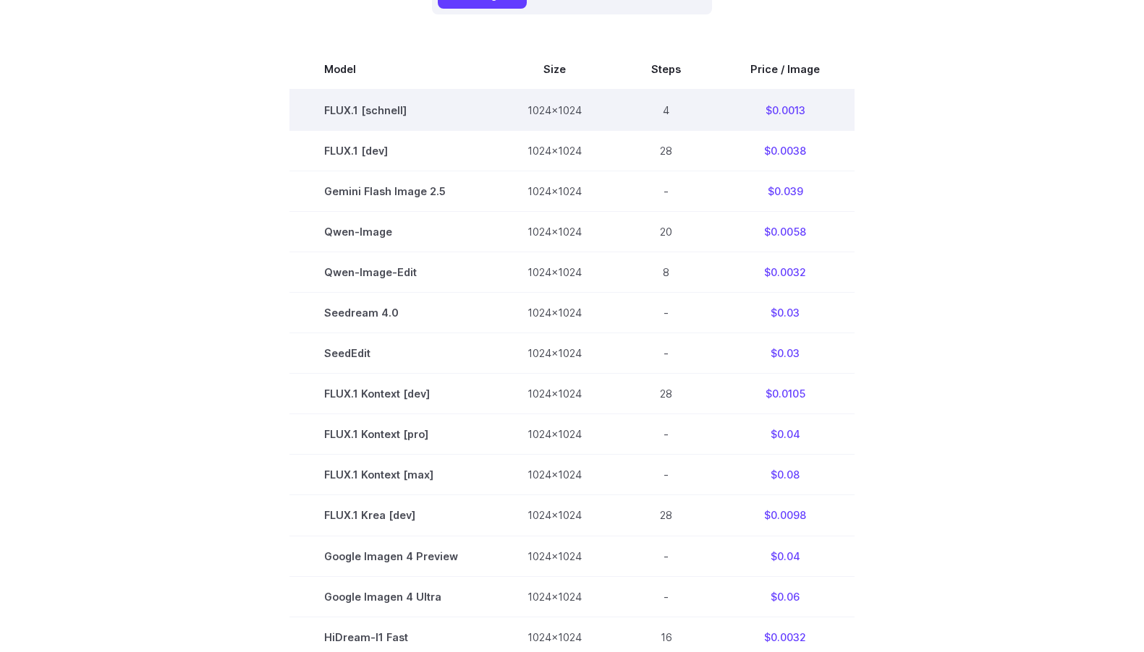
click at [667, 109] on td "4" at bounding box center [665, 110] width 99 height 41
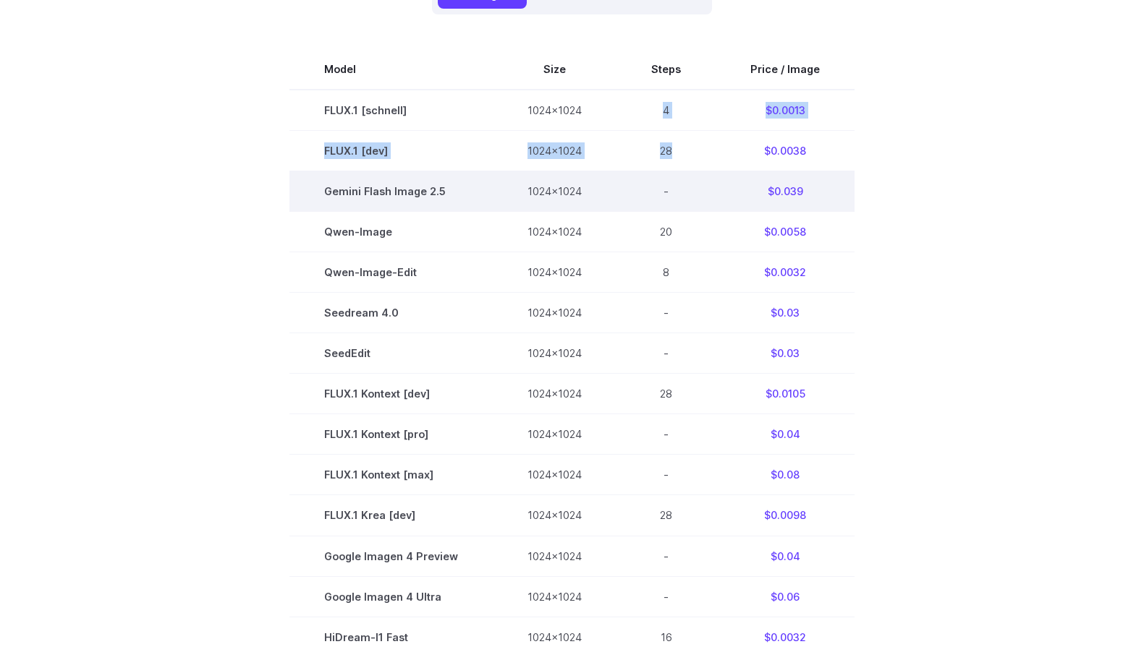
drag, startPoint x: 652, startPoint y: 110, endPoint x: 691, endPoint y: 189, distance: 88.0
click at [687, 152] on tbody "Model Size Steps Price / Image FLUX.1 [schnell] 1024x1024 4 $0.0013 FLUX.1 [dev…" at bounding box center [571, 474] width 565 height 851
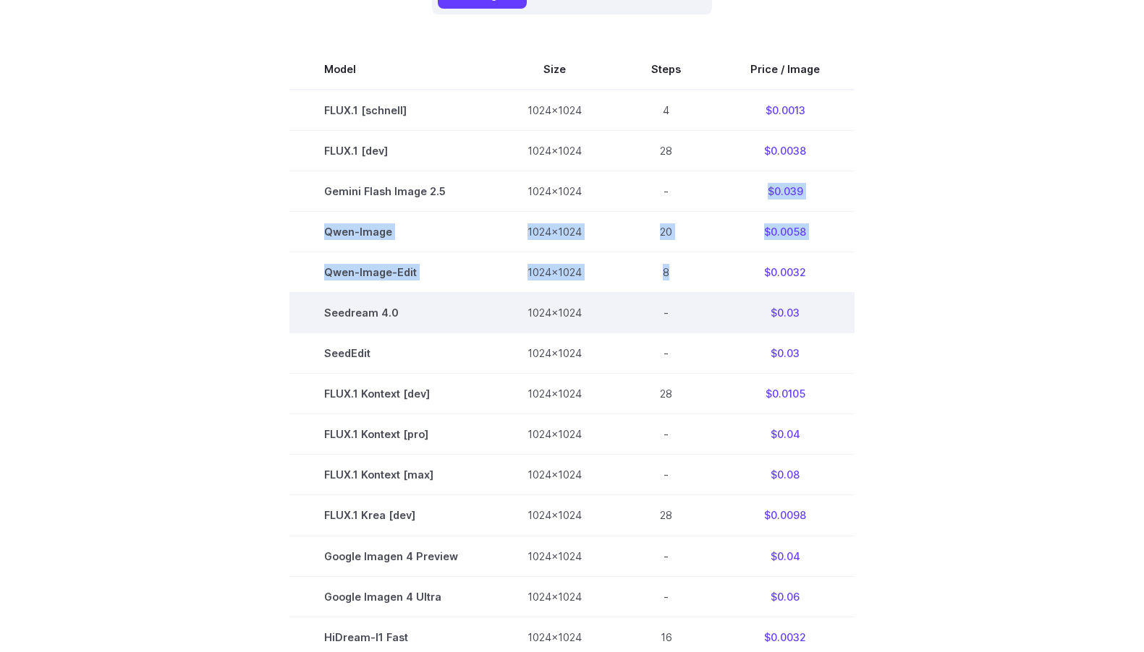
drag, startPoint x: 692, startPoint y: 198, endPoint x: 709, endPoint y: 305, distance: 107.6
click at [707, 275] on tbody "Model Size Steps Price / Image FLUX.1 [schnell] 1024x1024 4 $0.0013 FLUX.1 [dev…" at bounding box center [571, 474] width 565 height 851
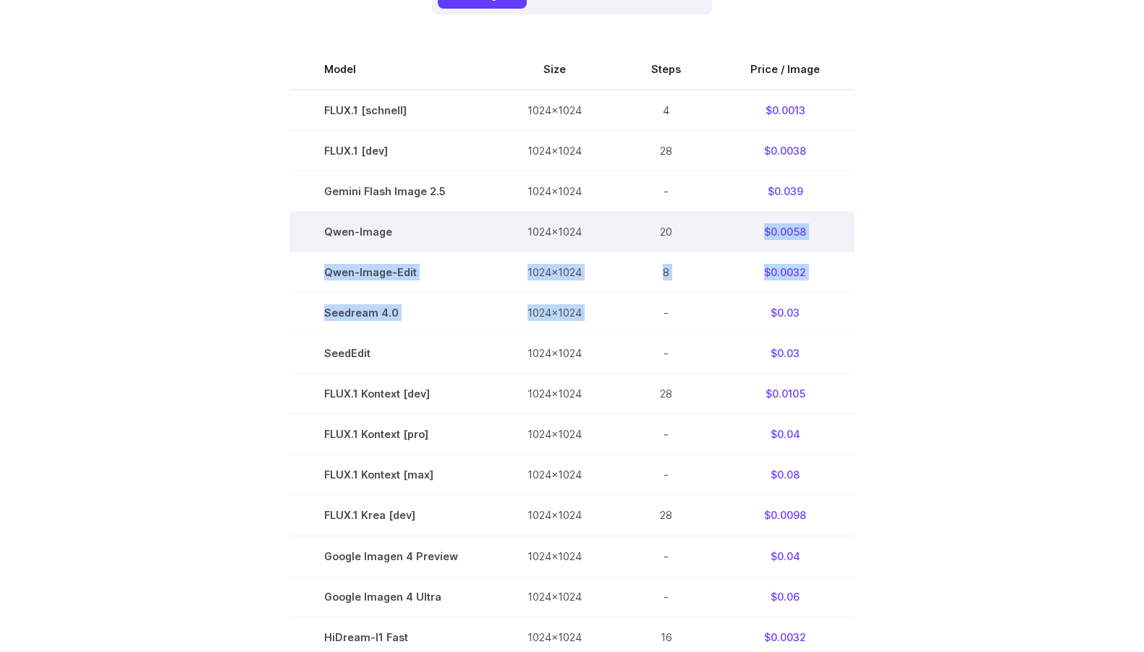
drag, startPoint x: 698, startPoint y: 290, endPoint x: 627, endPoint y: 236, distance: 89.3
click at [635, 239] on tbody "Model Size Steps Price / Image FLUX.1 [schnell] 1024x1024 4 $0.0013 FLUX.1 [dev…" at bounding box center [571, 474] width 565 height 851
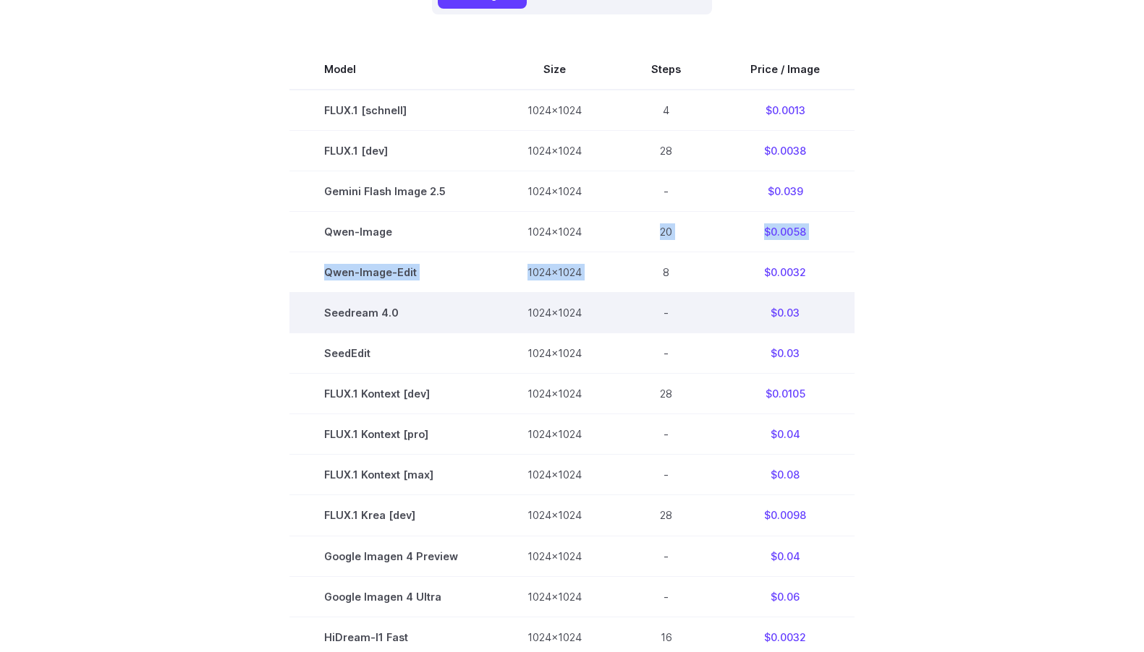
drag, startPoint x: 597, startPoint y: 231, endPoint x: 667, endPoint y: 301, distance: 98.7
click at [660, 288] on tbody "Model Size Steps Price / Image FLUX.1 [schnell] 1024x1024 4 $0.0013 FLUX.1 [dev…" at bounding box center [571, 474] width 565 height 851
click at [669, 305] on td "-" at bounding box center [665, 313] width 99 height 41
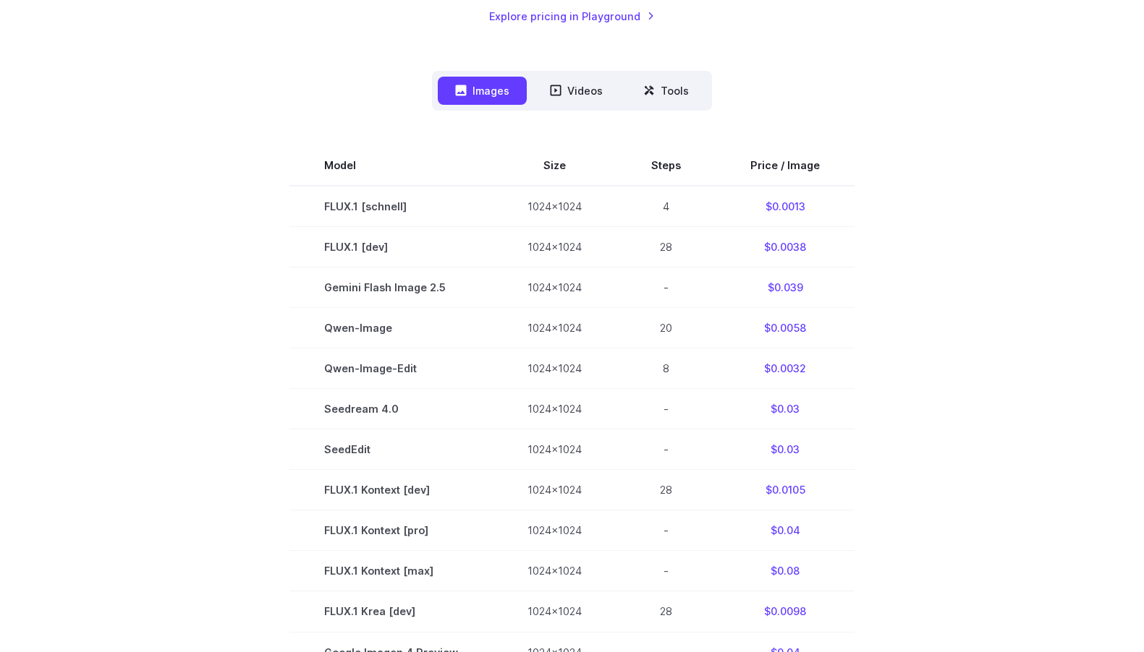
scroll to position [316, 0]
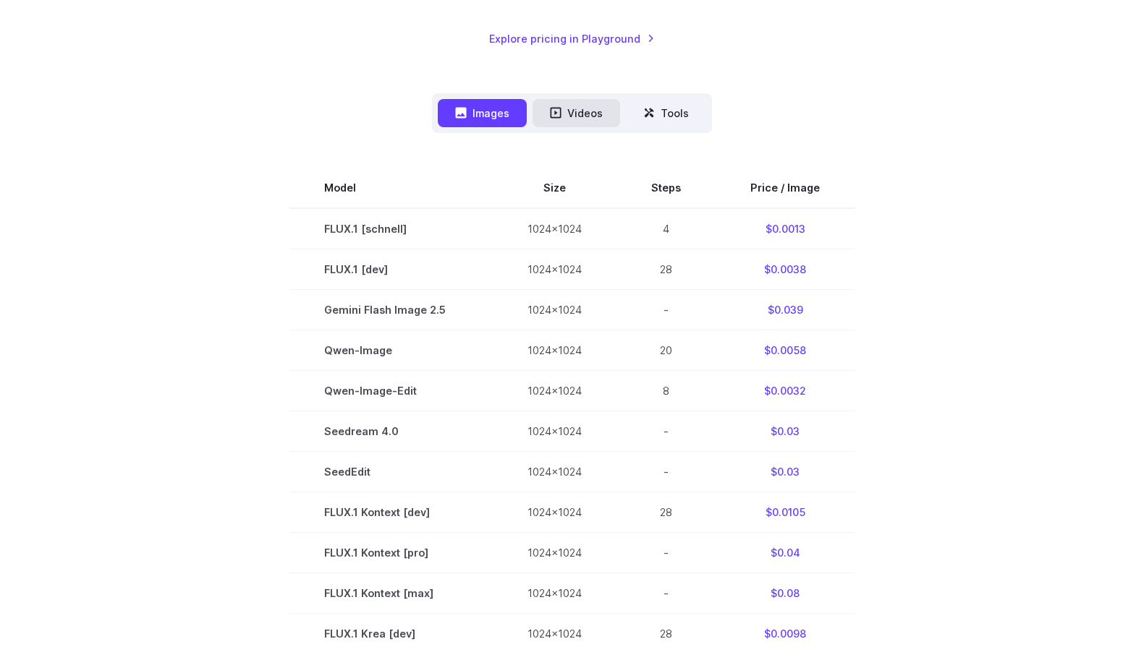
click at [603, 117] on button "Videos" at bounding box center [576, 113] width 88 height 28
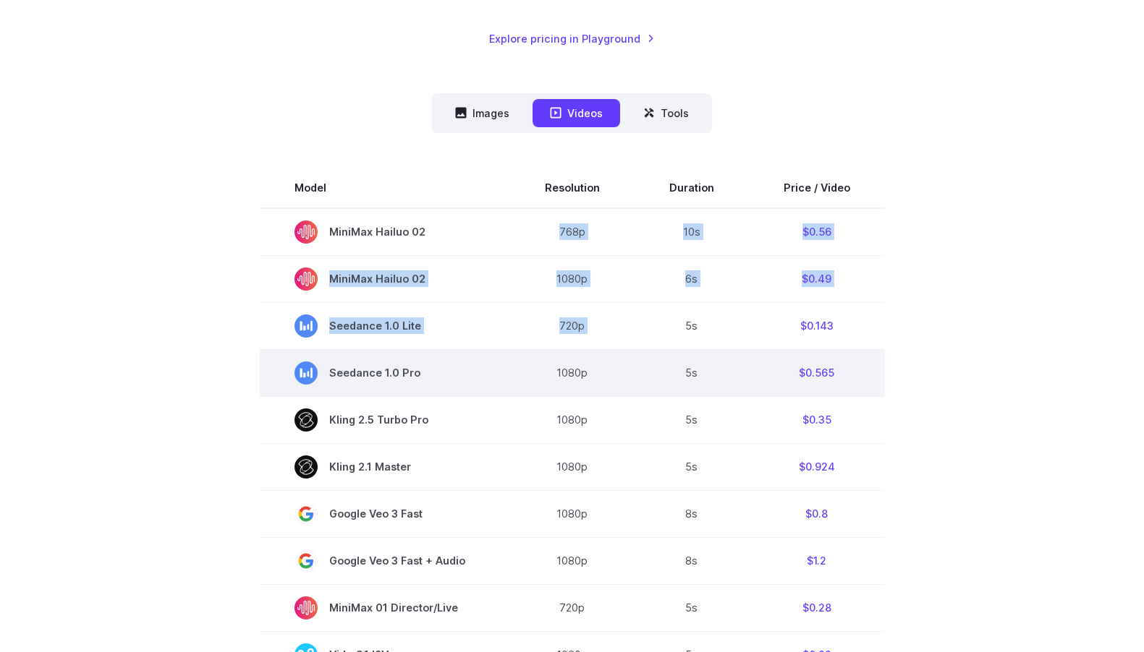
drag, startPoint x: 580, startPoint y: 221, endPoint x: 660, endPoint y: 383, distance: 180.5
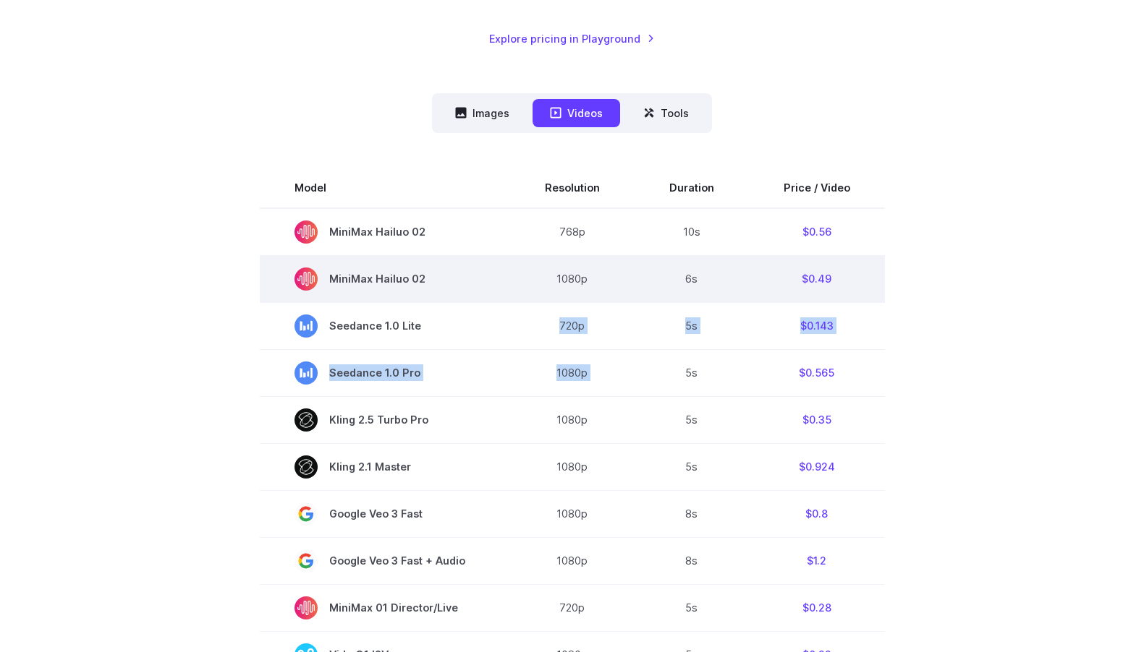
drag, startPoint x: 660, startPoint y: 383, endPoint x: 555, endPoint y: 286, distance: 142.3
click at [555, 285] on td "1080p" at bounding box center [572, 279] width 124 height 47
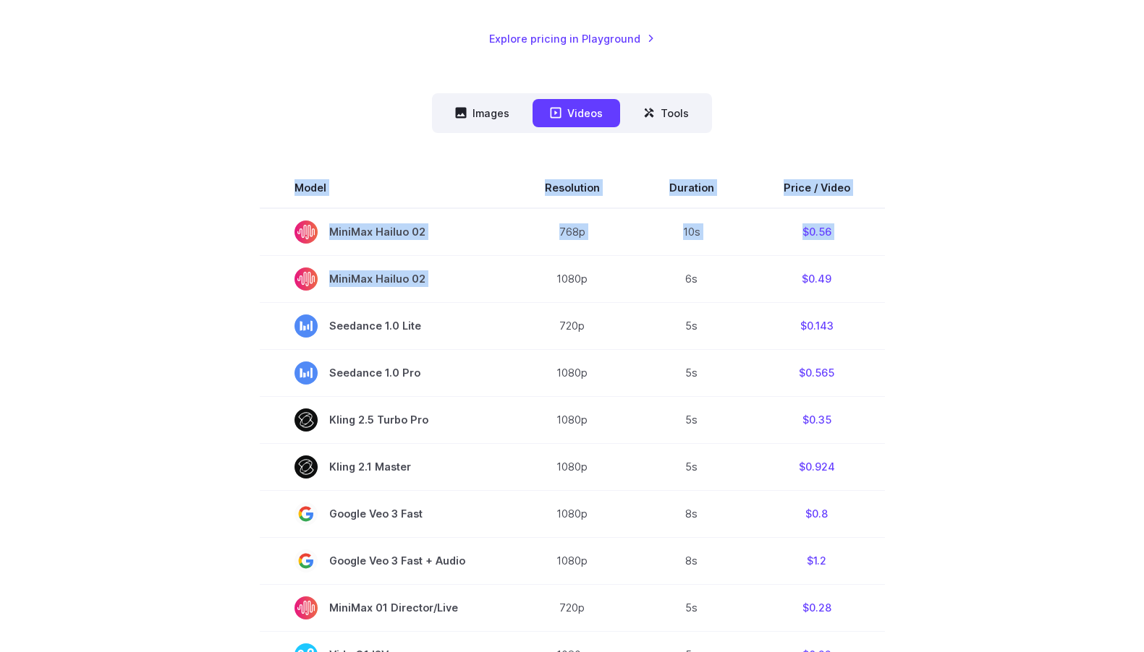
drag, startPoint x: 553, startPoint y: 284, endPoint x: 906, endPoint y: 297, distance: 353.2
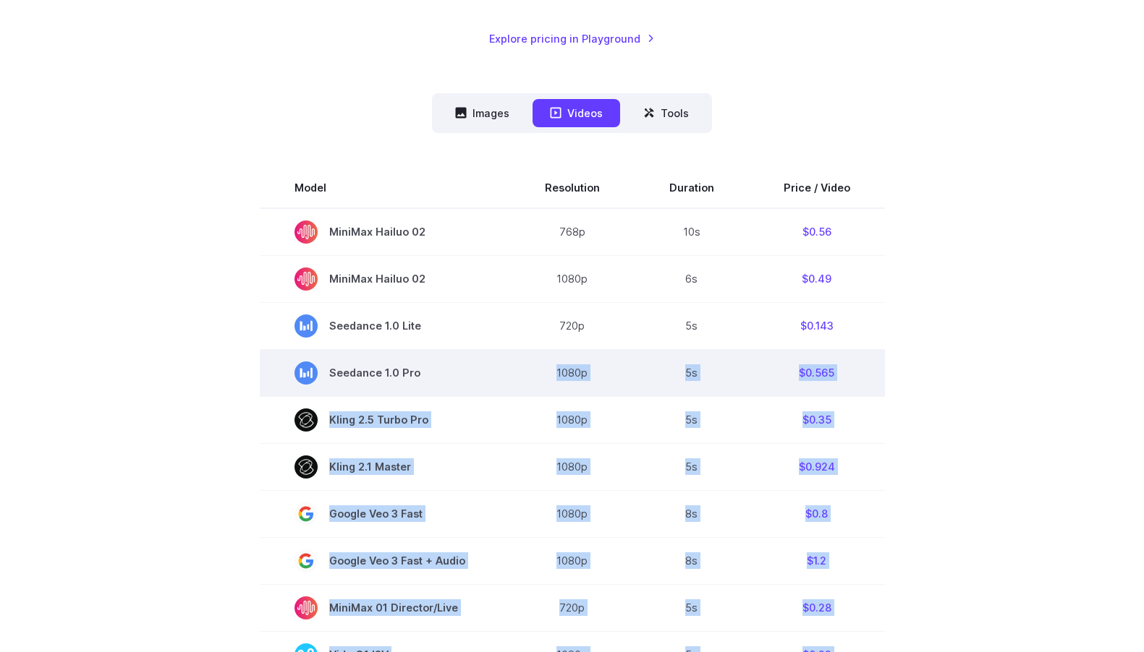
drag, startPoint x: 906, startPoint y: 462, endPoint x: 524, endPoint y: 374, distance: 392.0
click at [521, 374] on td "1080p" at bounding box center [572, 373] width 124 height 47
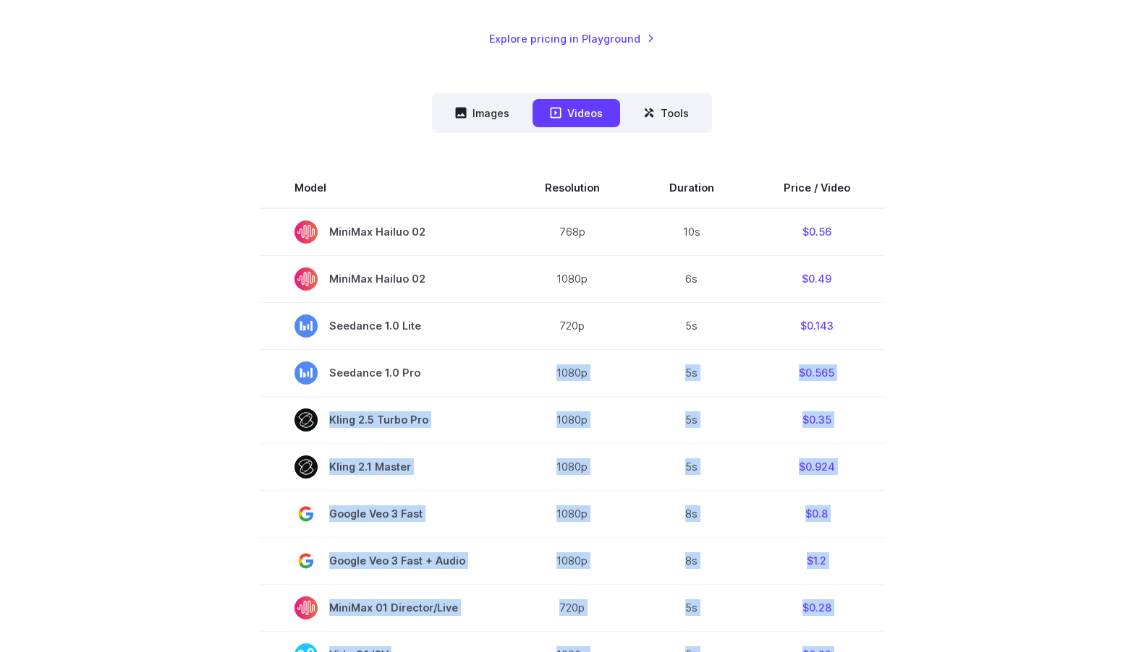
drag, startPoint x: 521, startPoint y: 374, endPoint x: 896, endPoint y: 570, distance: 422.8
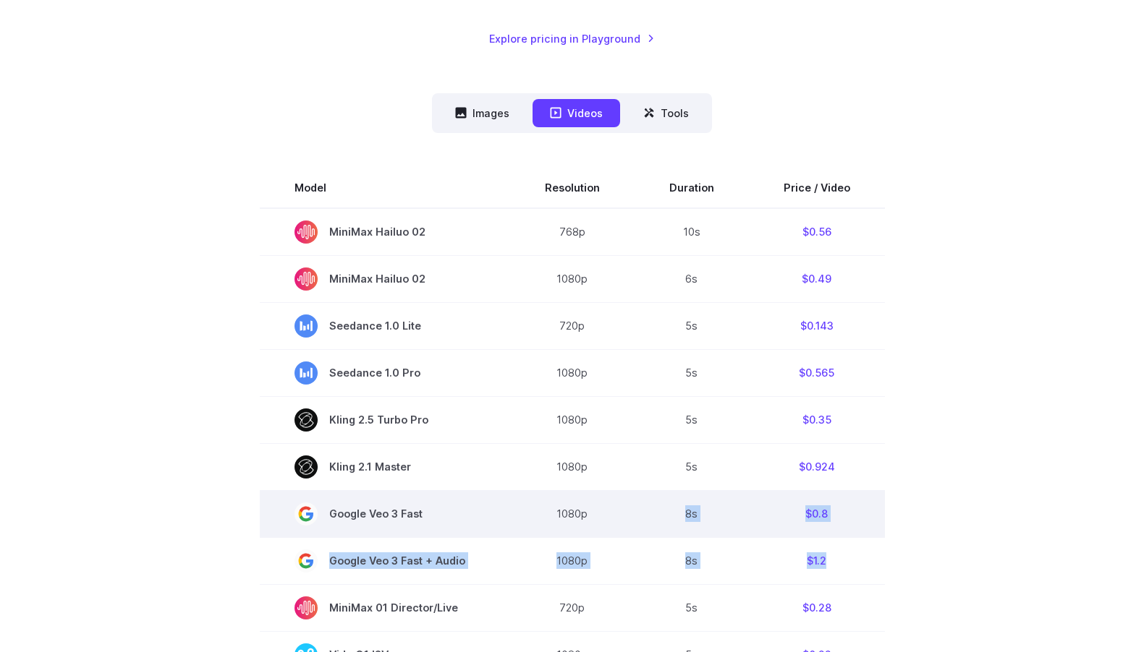
drag, startPoint x: 788, startPoint y: 557, endPoint x: 573, endPoint y: 512, distance: 220.2
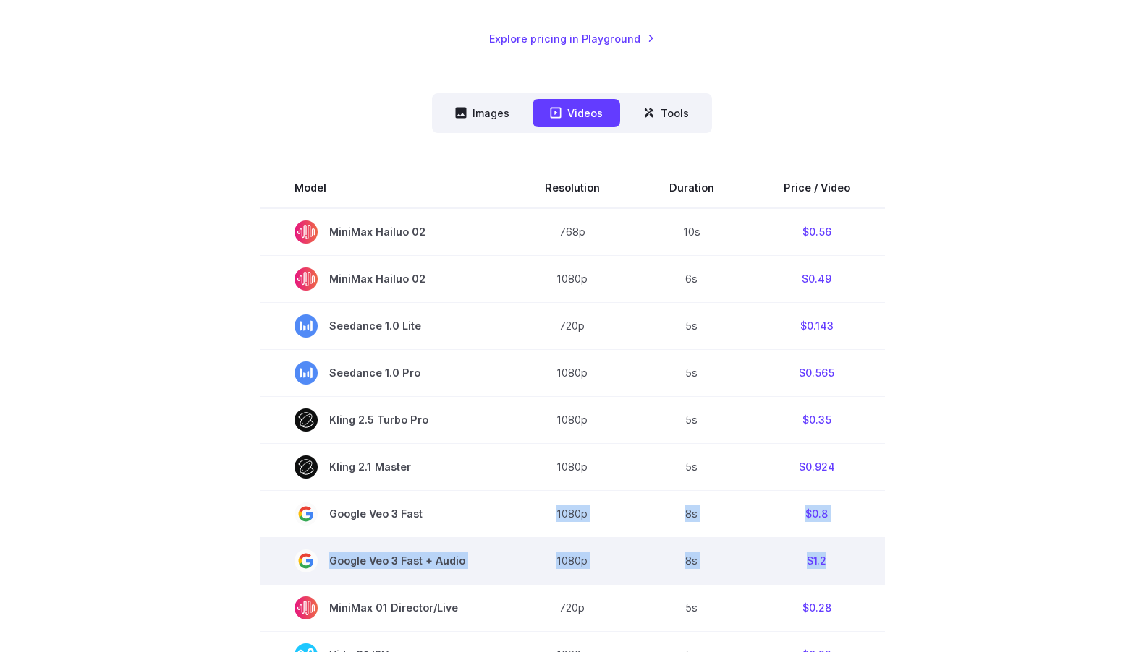
drag, startPoint x: 538, startPoint y: 514, endPoint x: 830, endPoint y: 560, distance: 295.7
click at [844, 563] on td "$1.2" at bounding box center [817, 561] width 136 height 47
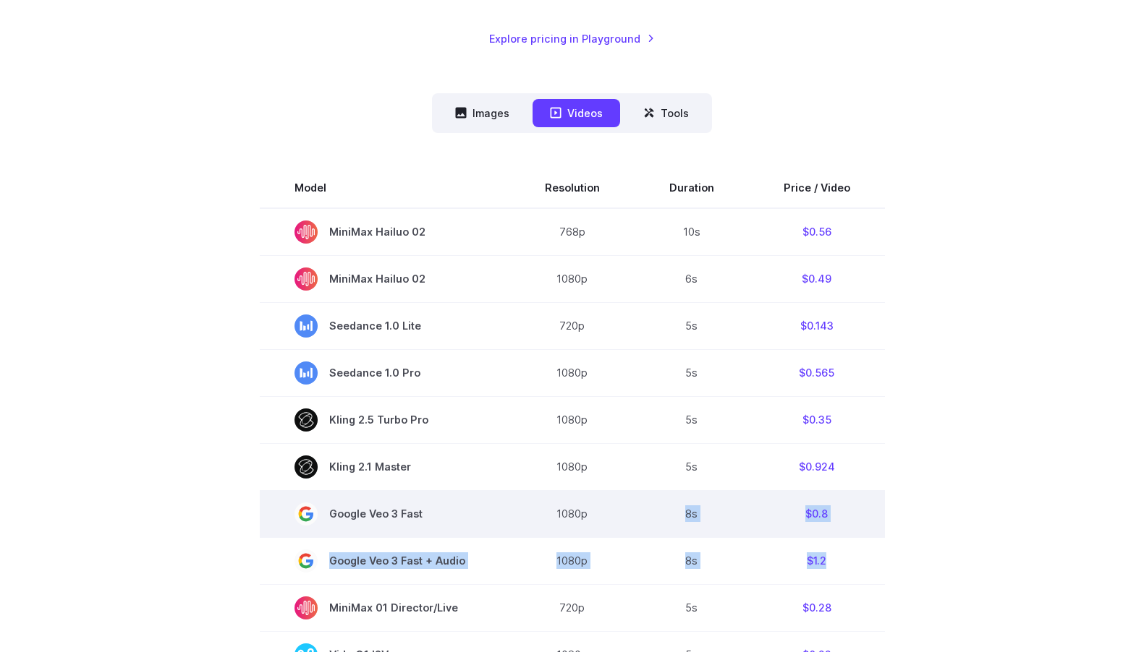
drag, startPoint x: 819, startPoint y: 554, endPoint x: 595, endPoint y: 508, distance: 229.7
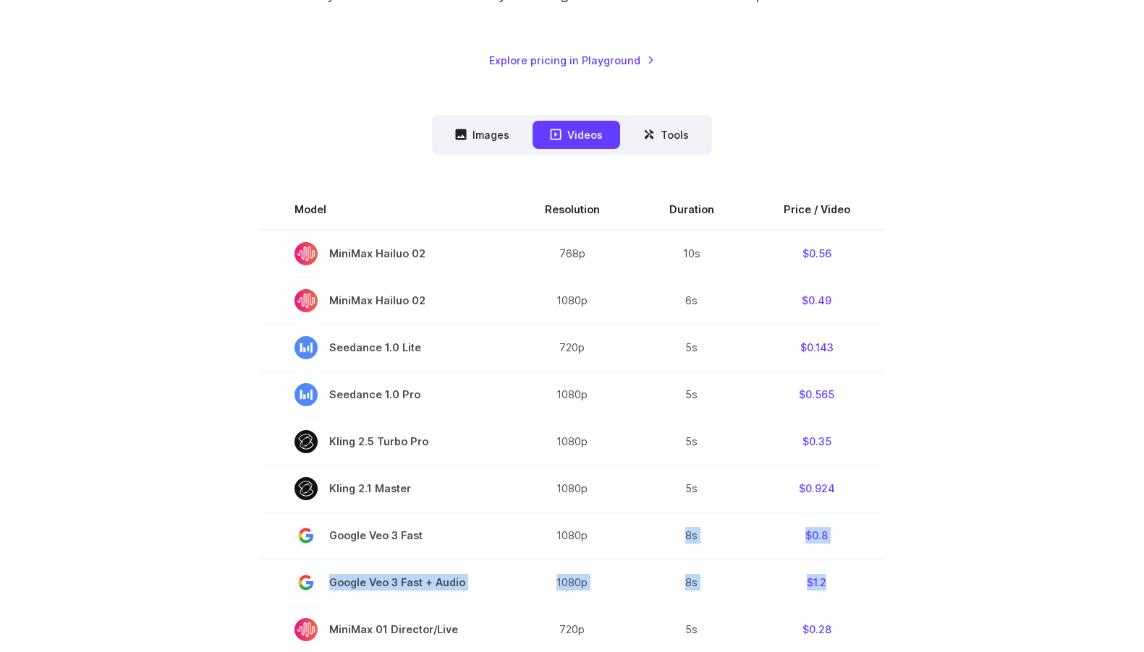
scroll to position [290, 0]
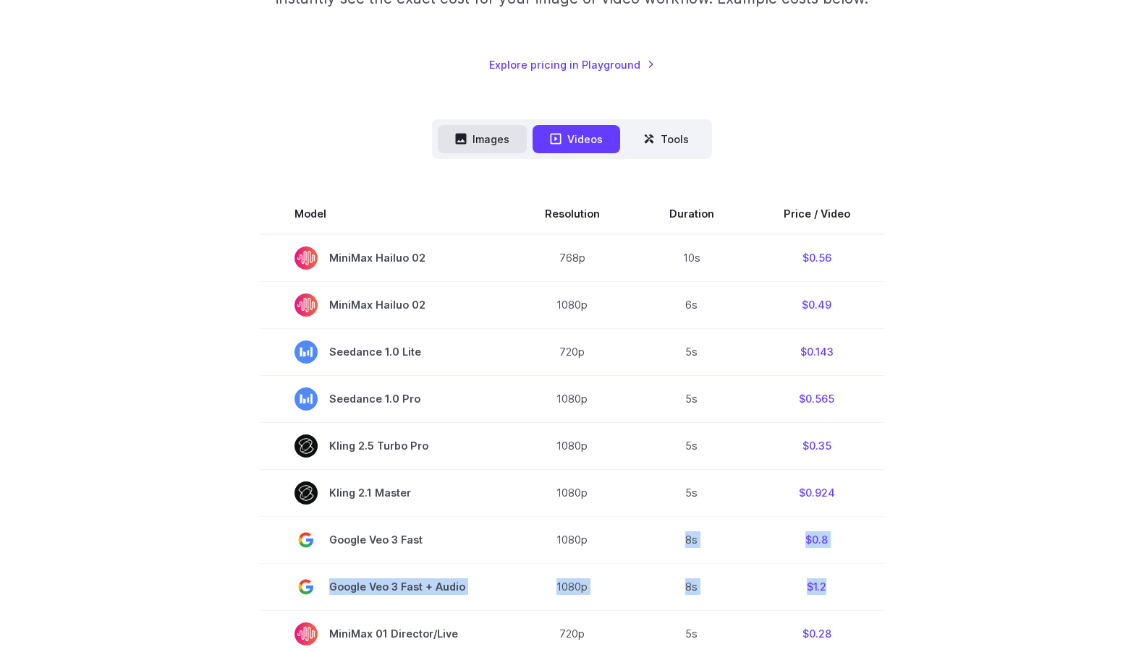
click at [519, 132] on button "Images" at bounding box center [482, 139] width 89 height 28
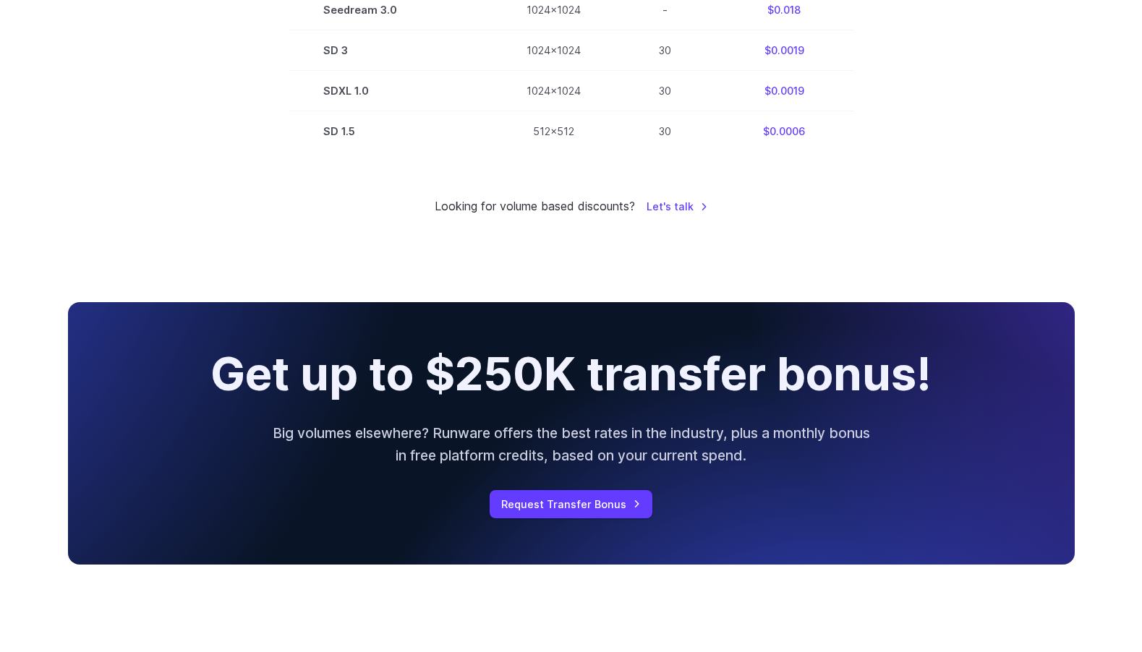
scroll to position [1185, 0]
